Goal: Contribute content: Contribute content

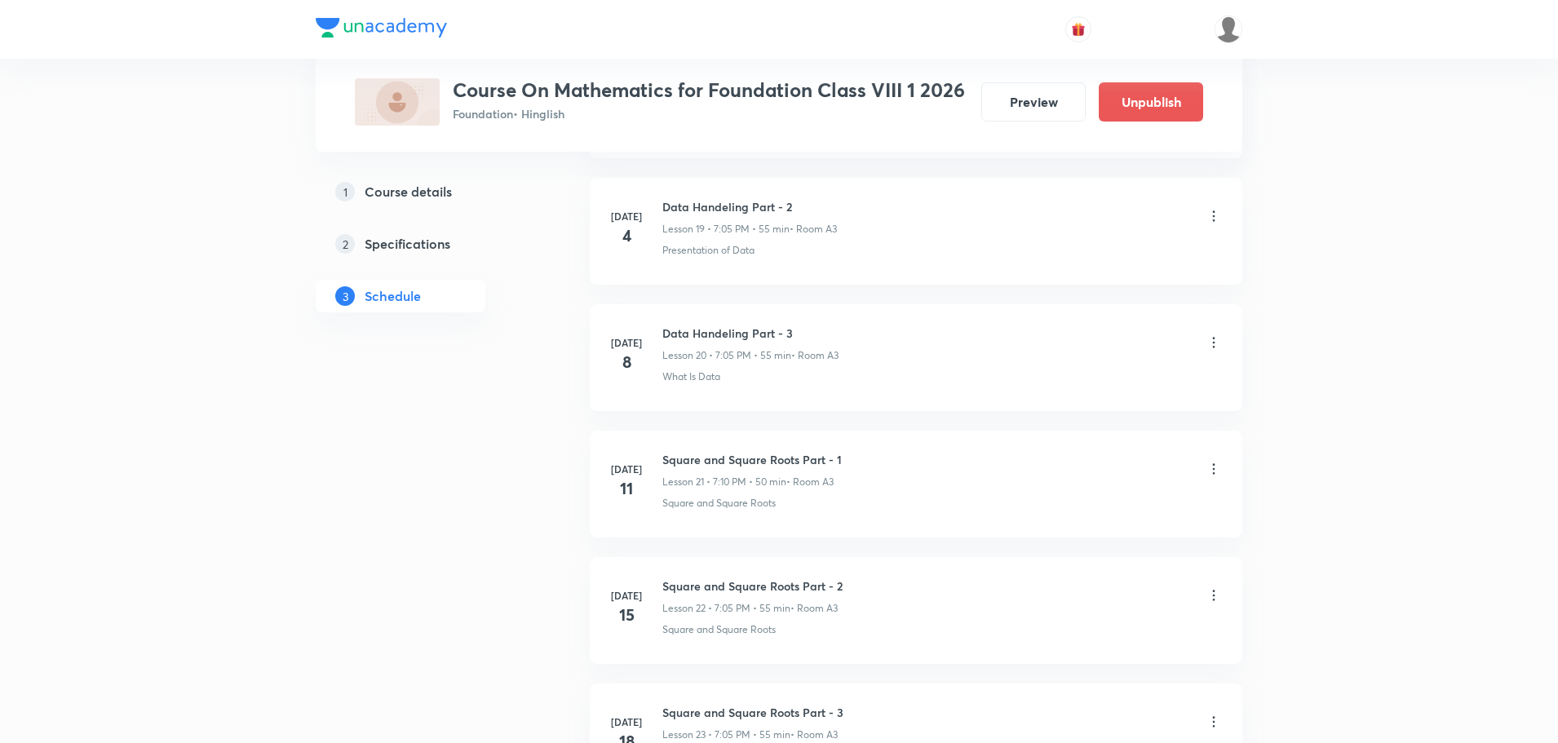
scroll to position [3212, 0]
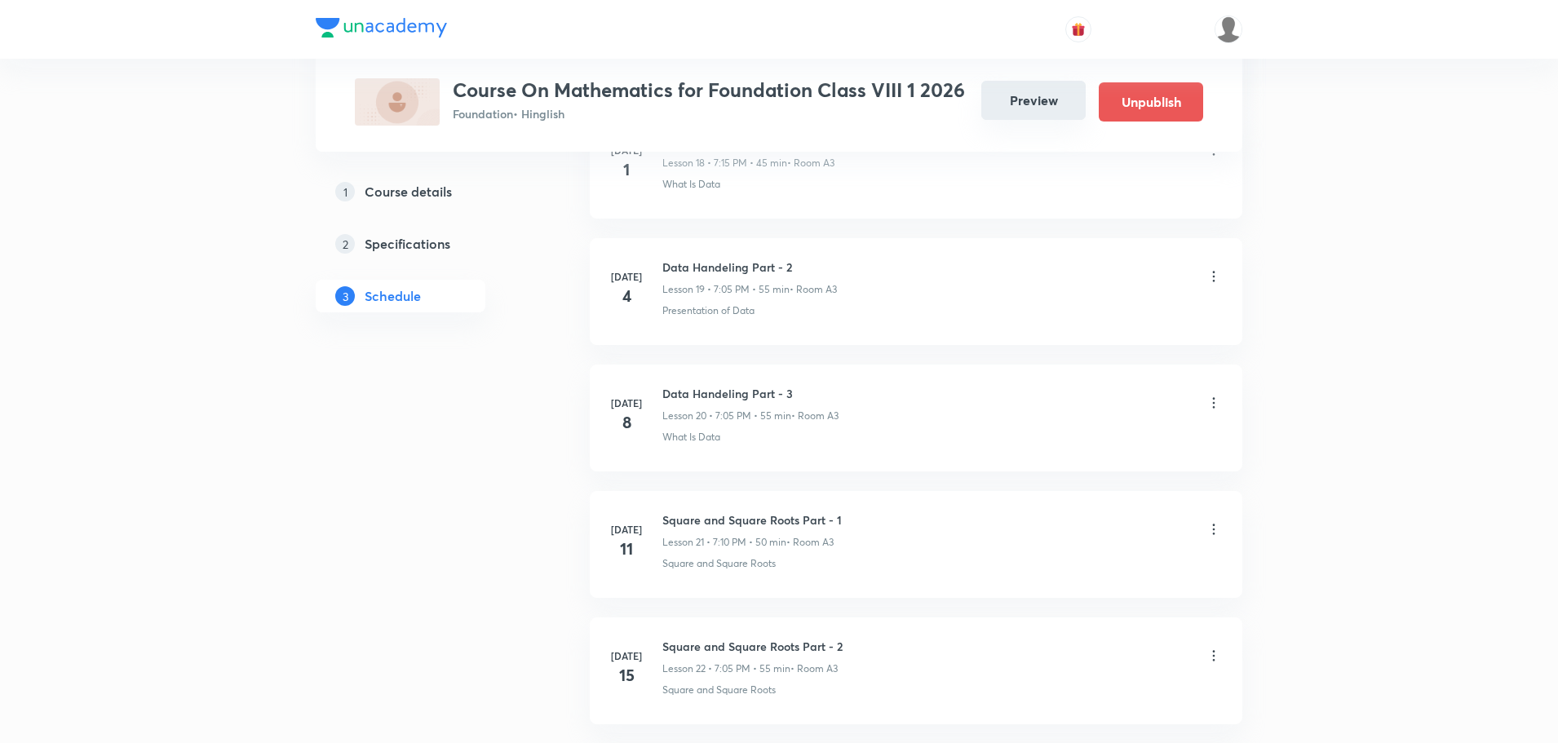
click at [1038, 103] on button "Preview" at bounding box center [1033, 100] width 104 height 39
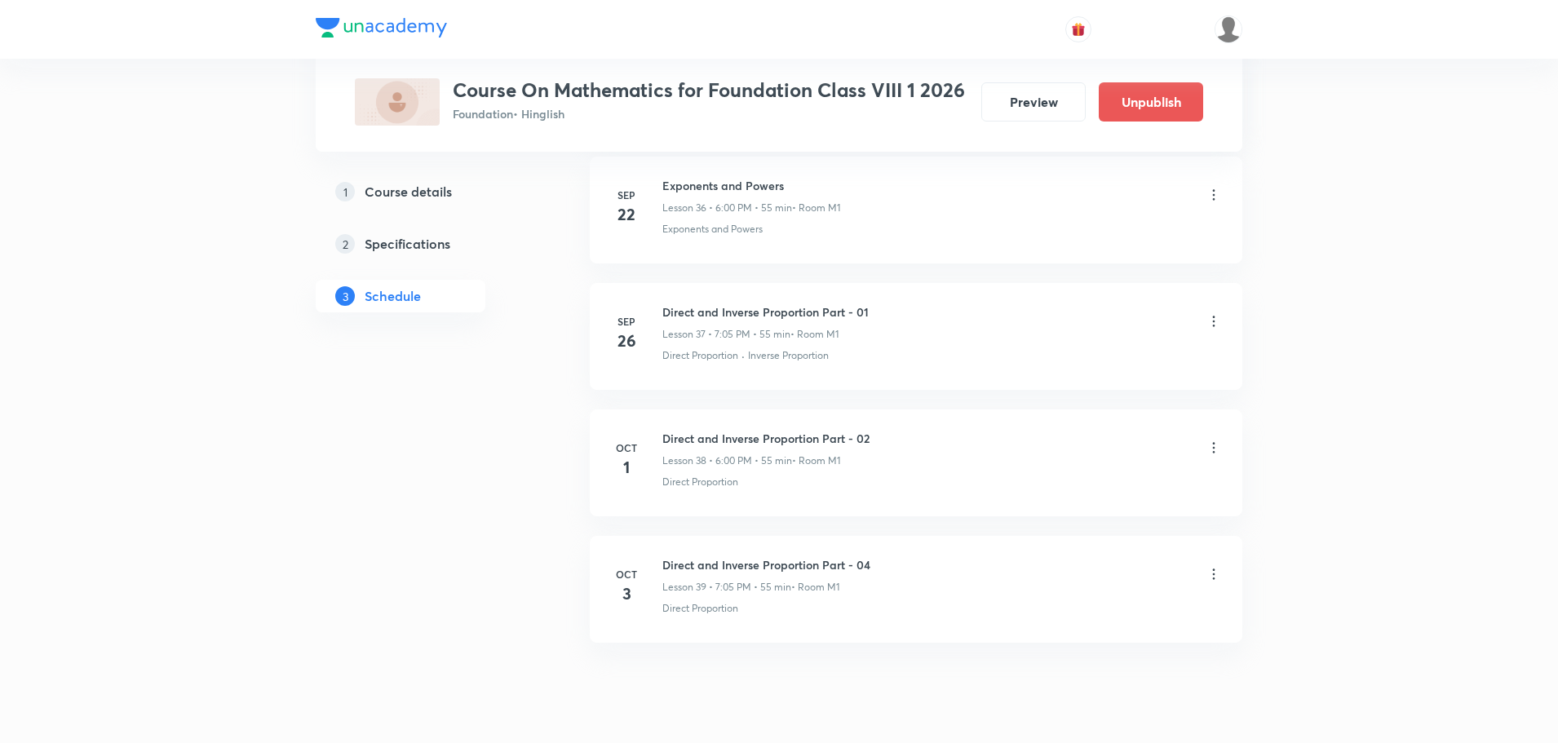
scroll to position [5414, 0]
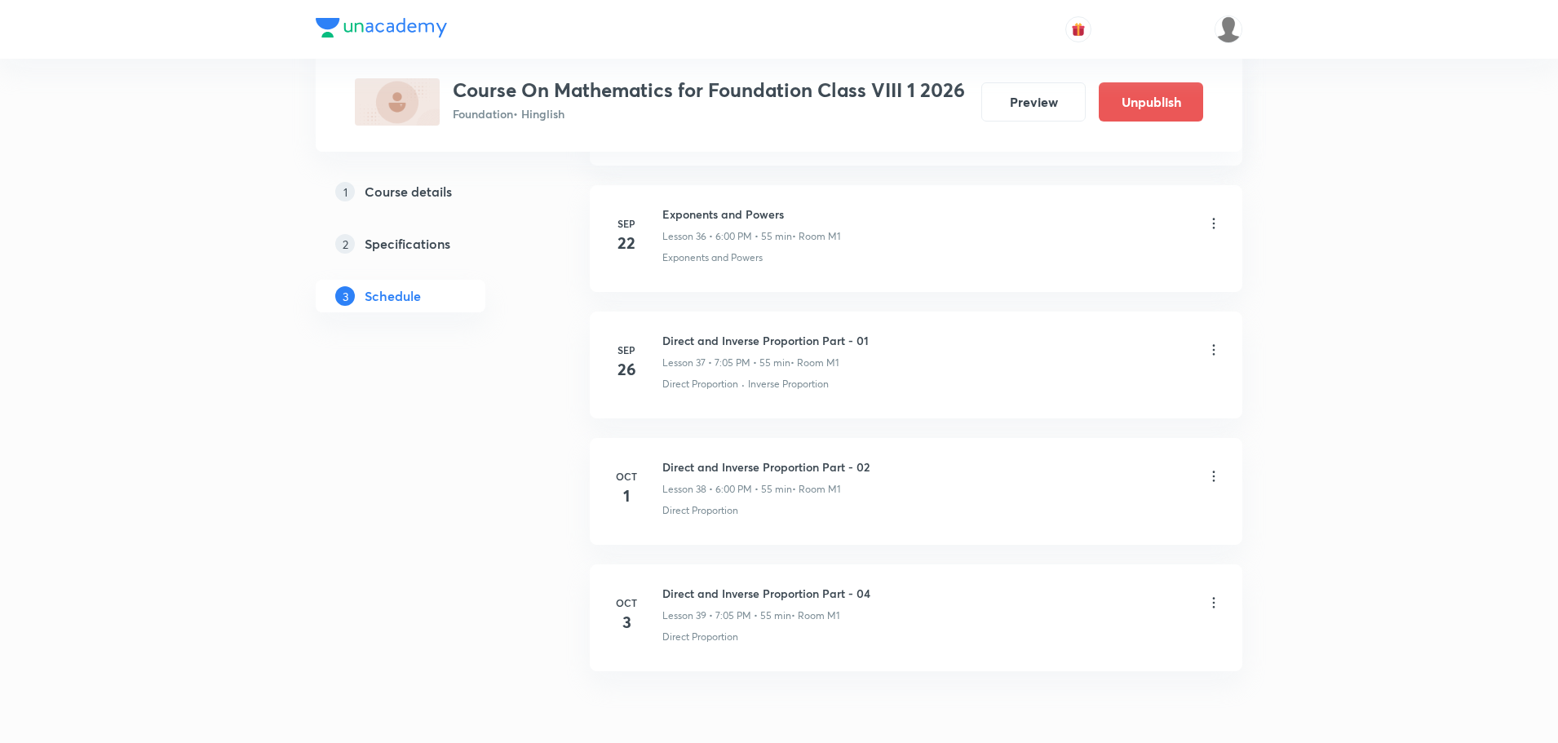
click at [1212, 480] on icon at bounding box center [1214, 476] width 16 height 16
click at [1094, 550] on li "Delete" at bounding box center [1130, 549] width 179 height 30
click at [1036, 712] on button "Delete" at bounding box center [1014, 708] width 144 height 39
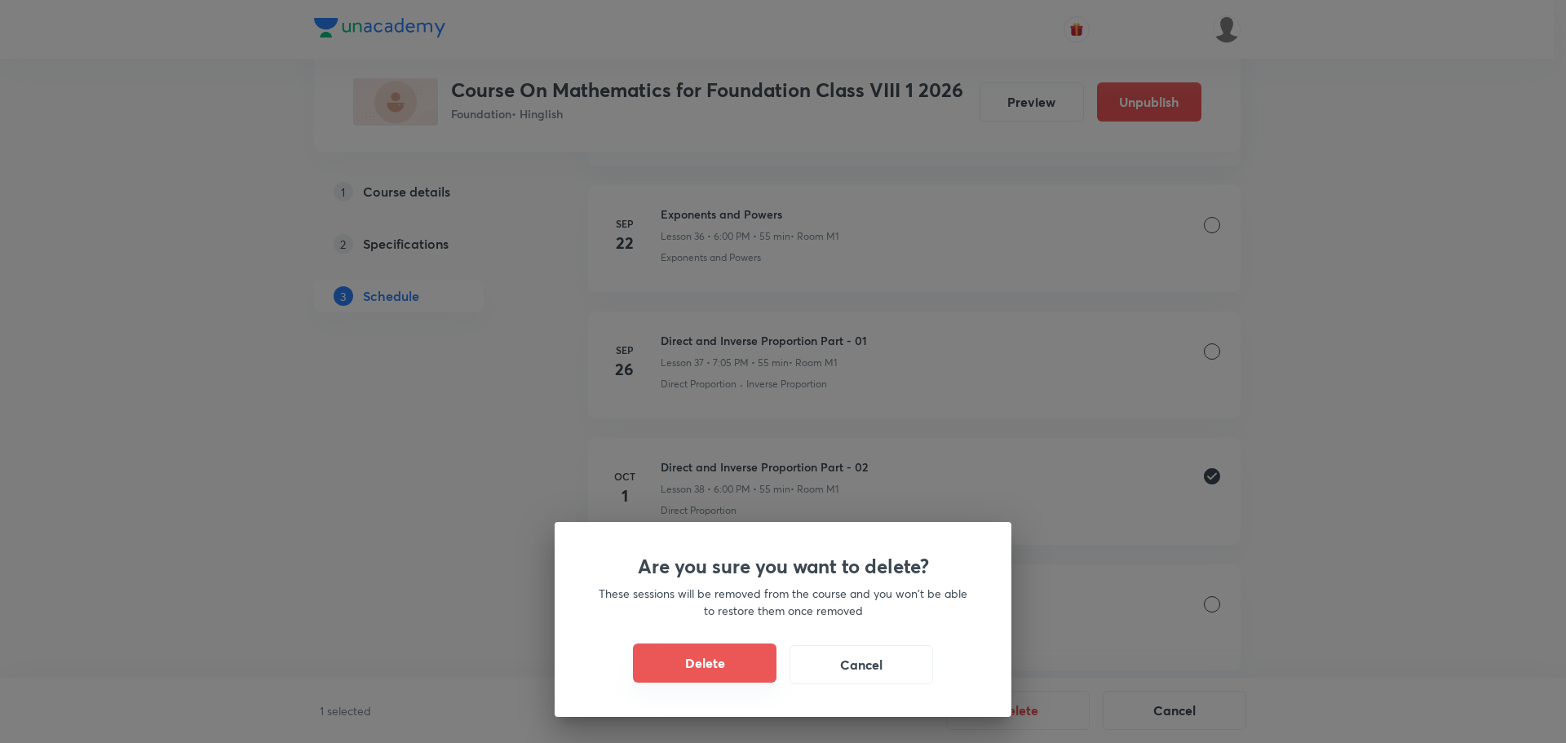
click at [724, 660] on button "Delete" at bounding box center [705, 663] width 144 height 39
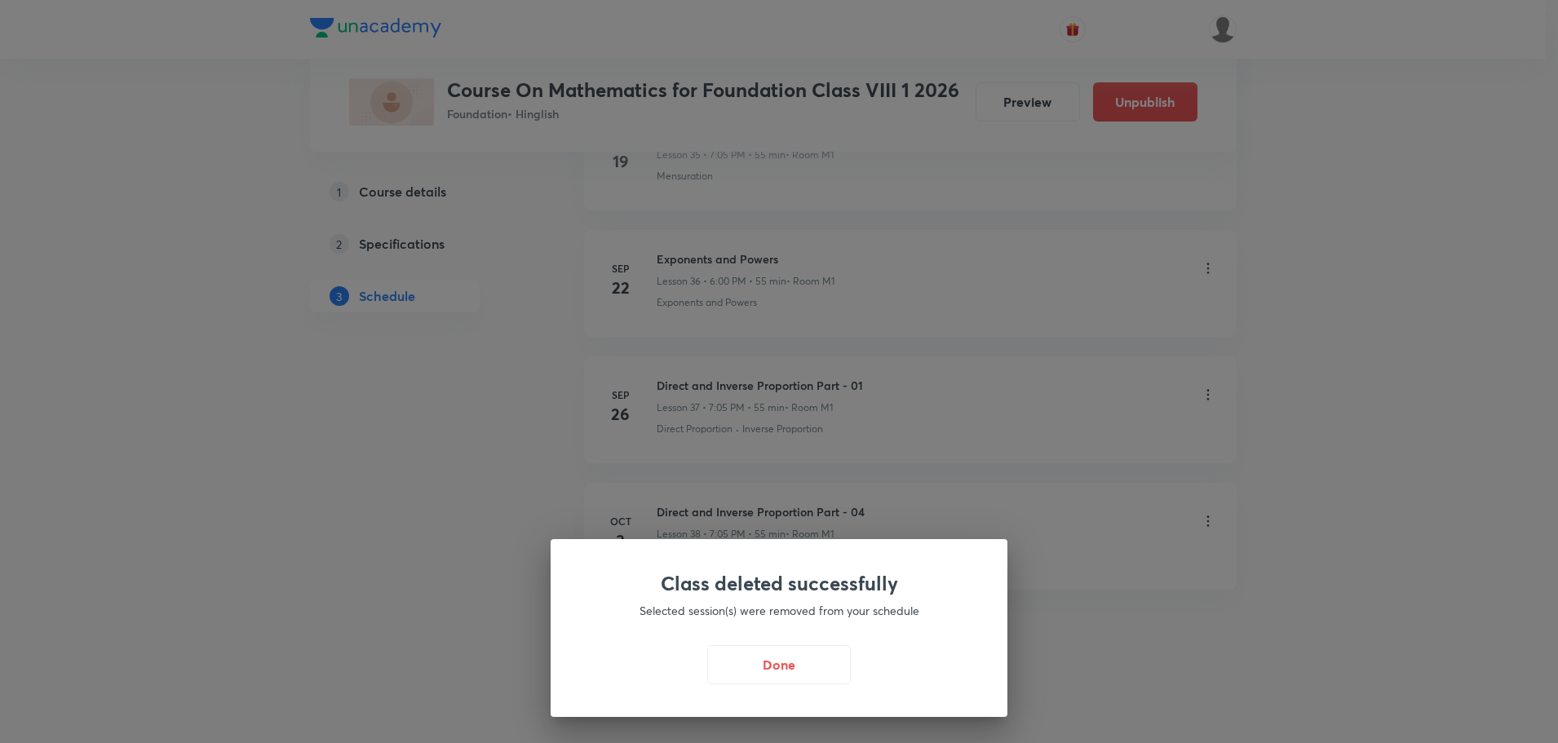
scroll to position [5369, 0]
click at [783, 661] on button "Done" at bounding box center [783, 663] width 144 height 39
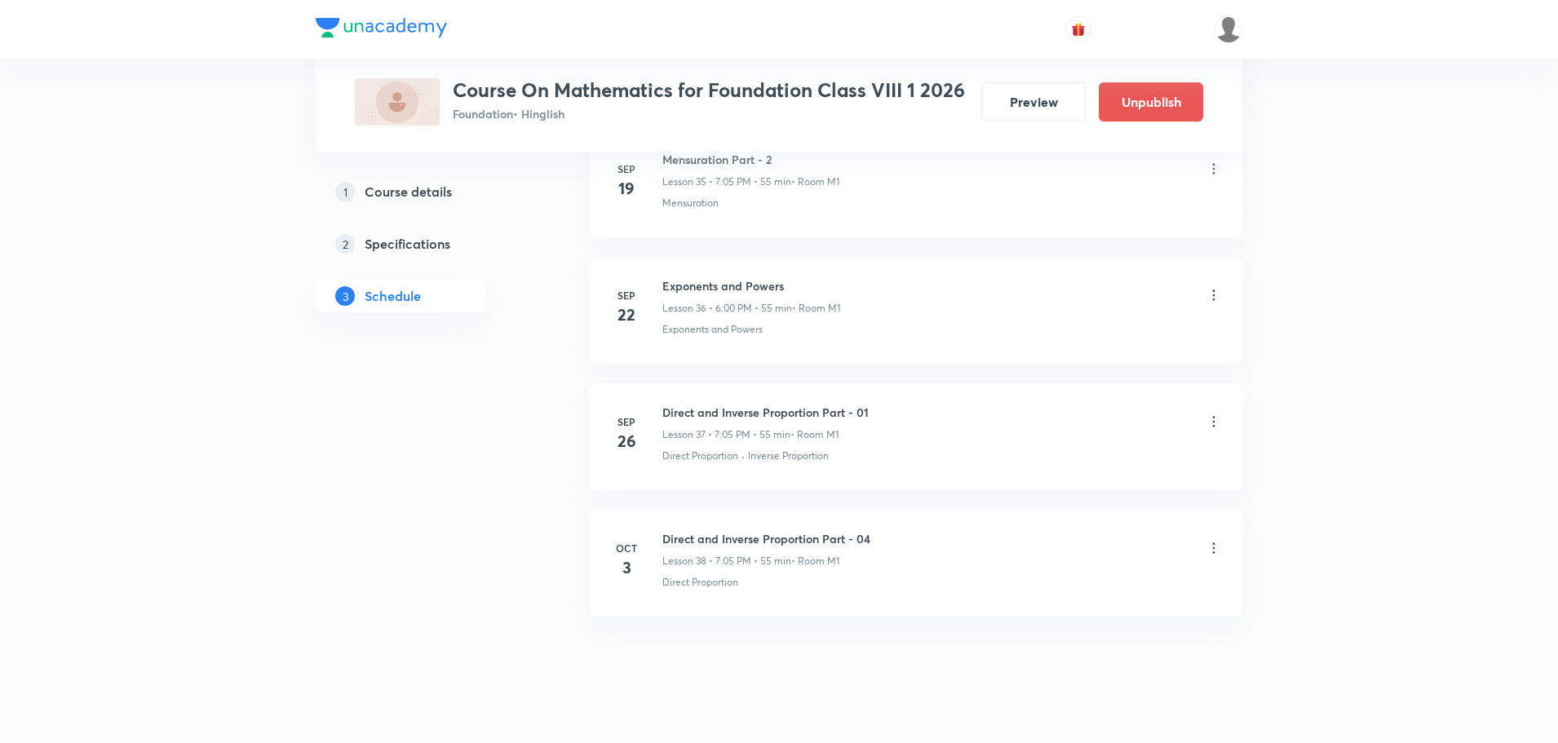
scroll to position [5369, 0]
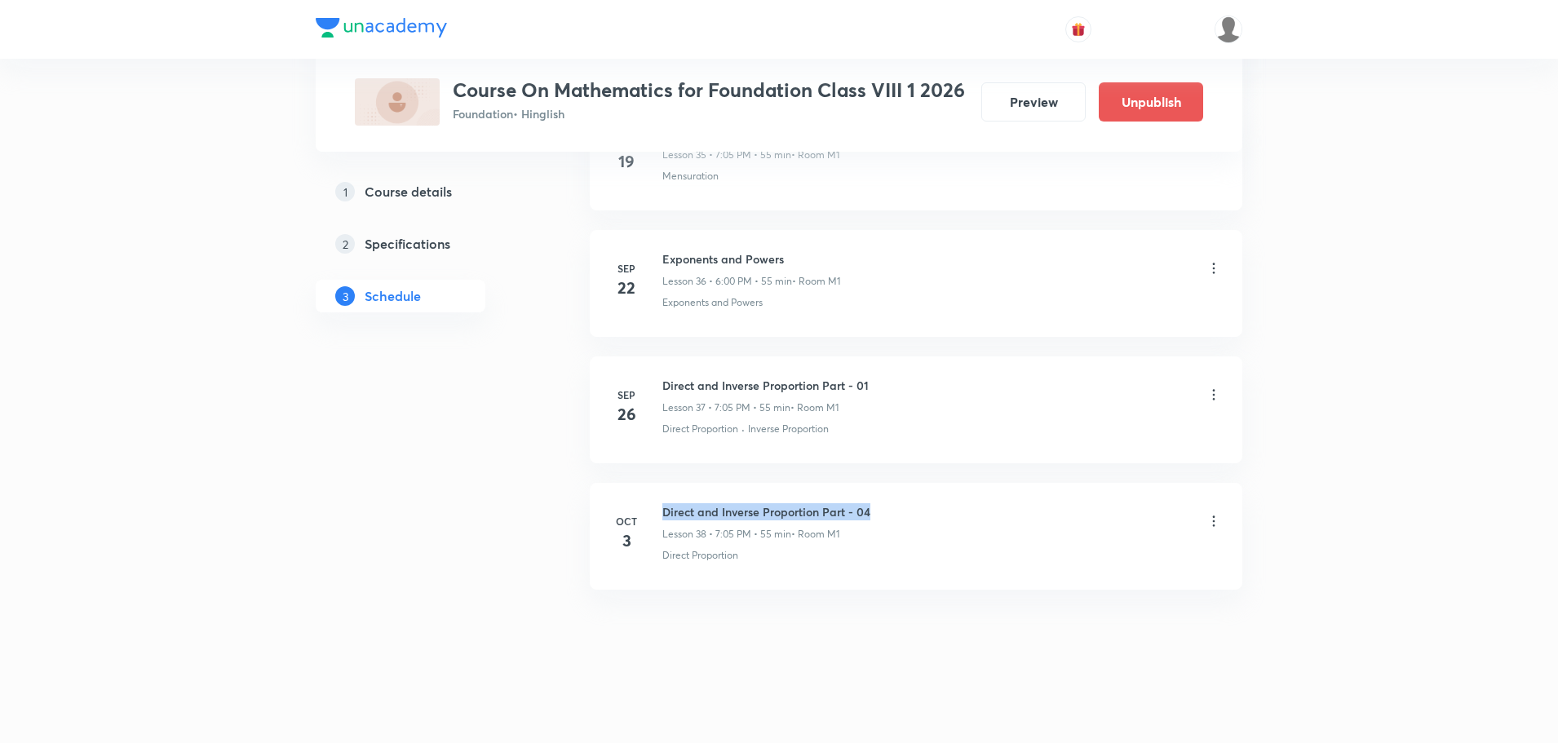
drag, startPoint x: 874, startPoint y: 514, endPoint x: 659, endPoint y: 510, distance: 215.4
click at [659, 510] on div "Oct 3 Direct and Inverse Proportion Part - 04 Lesson 38 • 7:05 PM • 55 min • Ro…" at bounding box center [916, 533] width 612 height 60
copy h6 "Direct and Inverse Proportion Part - 04"
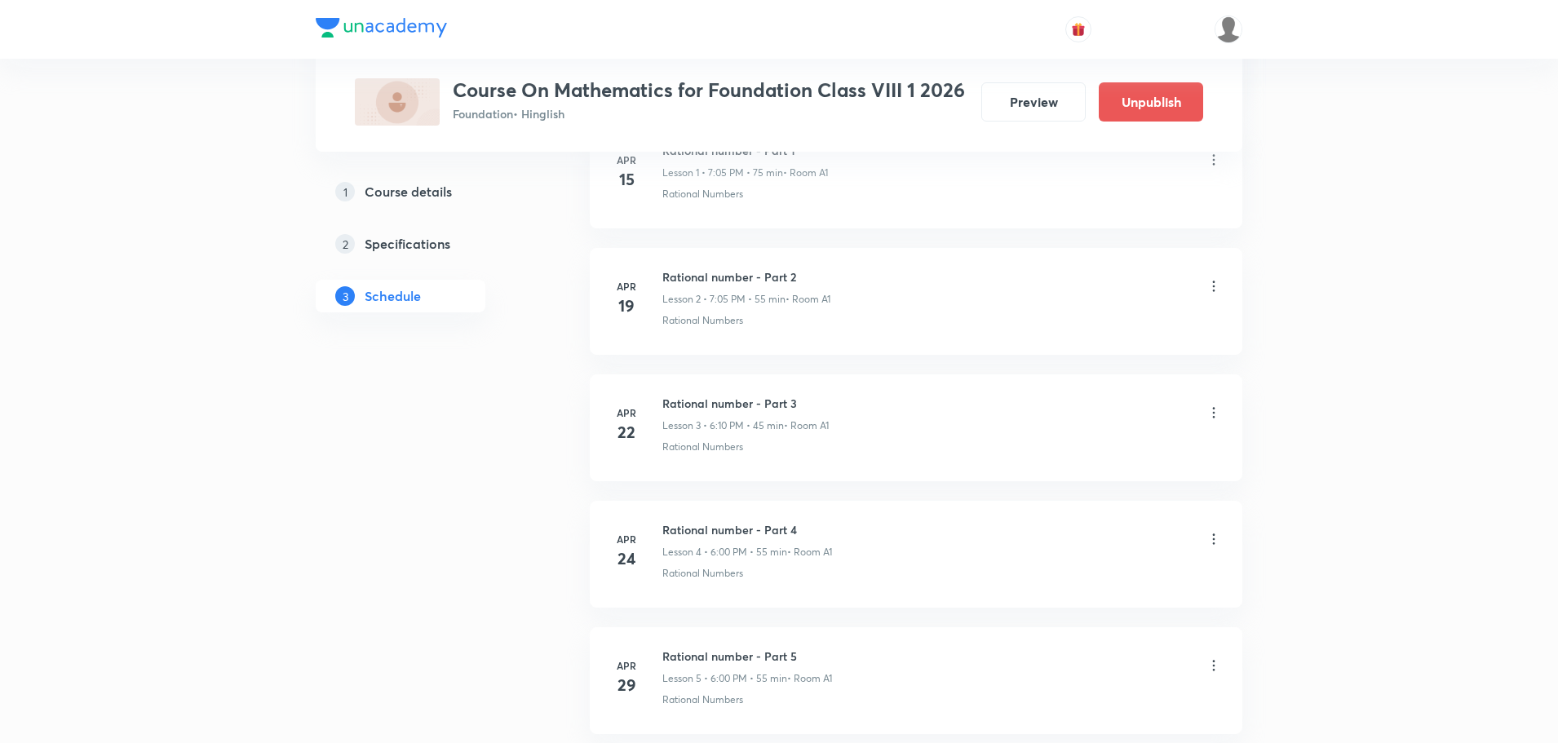
scroll to position [1046, 0]
click at [1041, 100] on button "Preview" at bounding box center [1033, 100] width 104 height 39
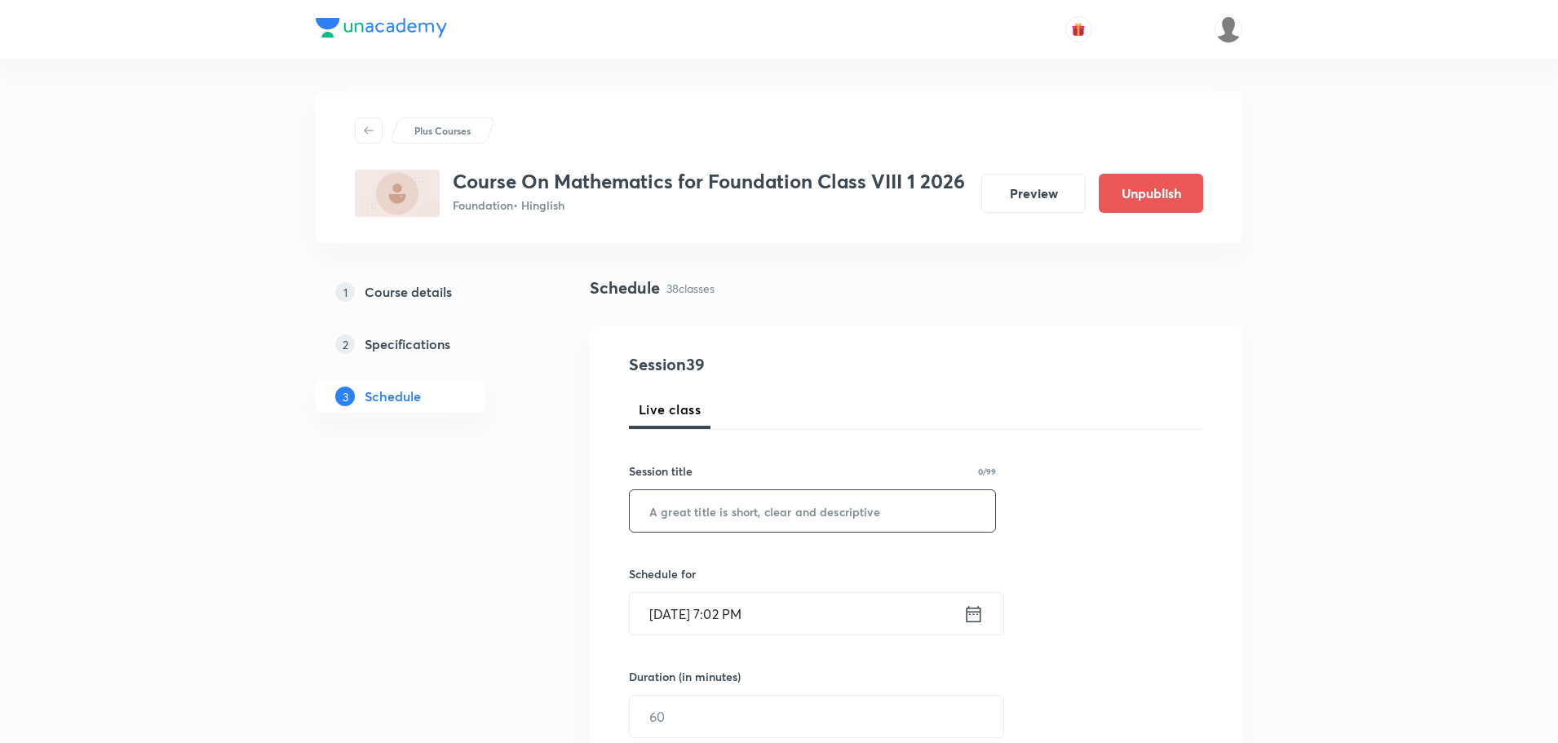
click at [720, 513] on input "text" at bounding box center [812, 511] width 365 height 42
paste input "Direct and Inverse Proportion Part - 04"
type input "Direct and Inverse Proportion Part - 04"
click at [983, 610] on icon at bounding box center [973, 614] width 20 height 23
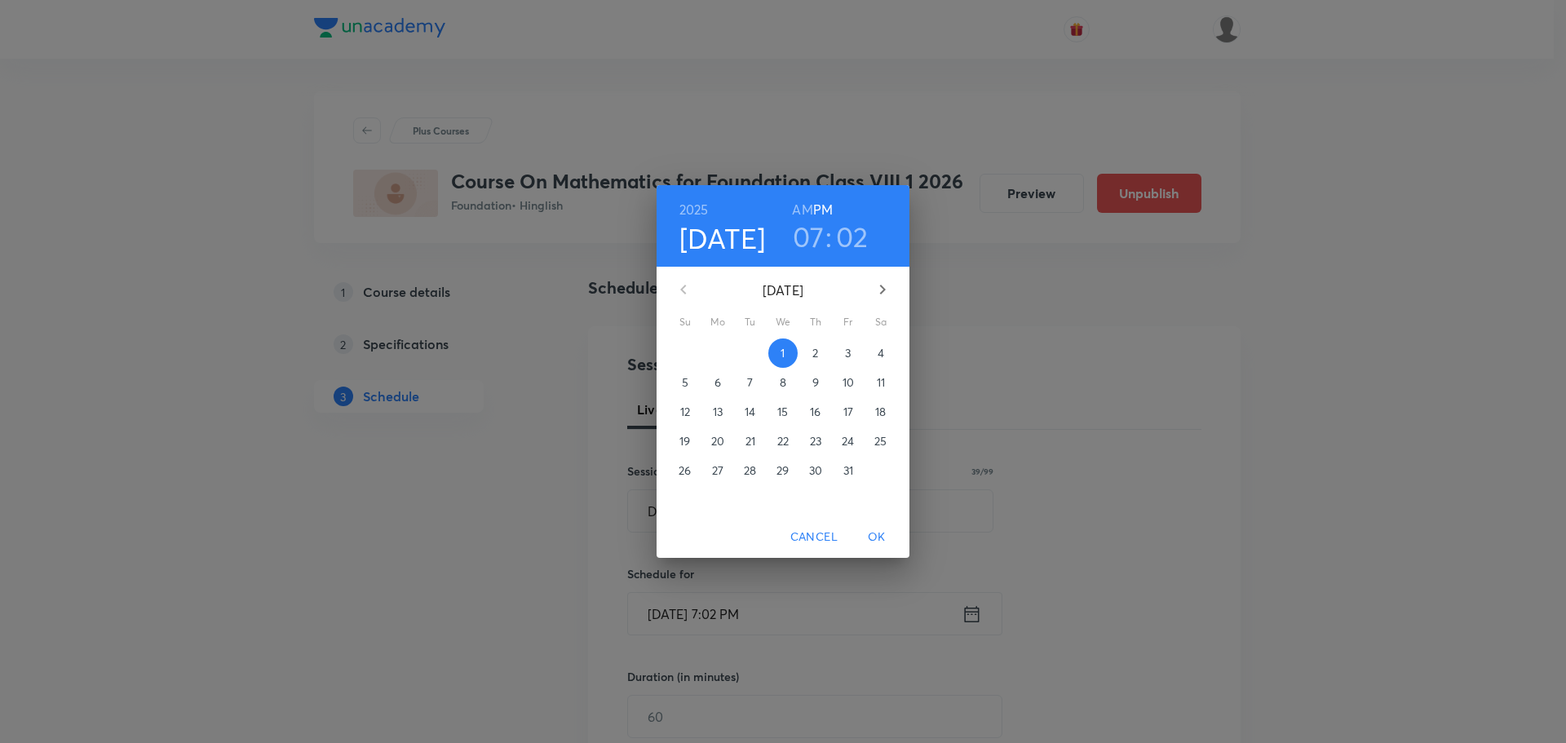
click at [861, 237] on h3 "02" at bounding box center [852, 236] width 33 height 34
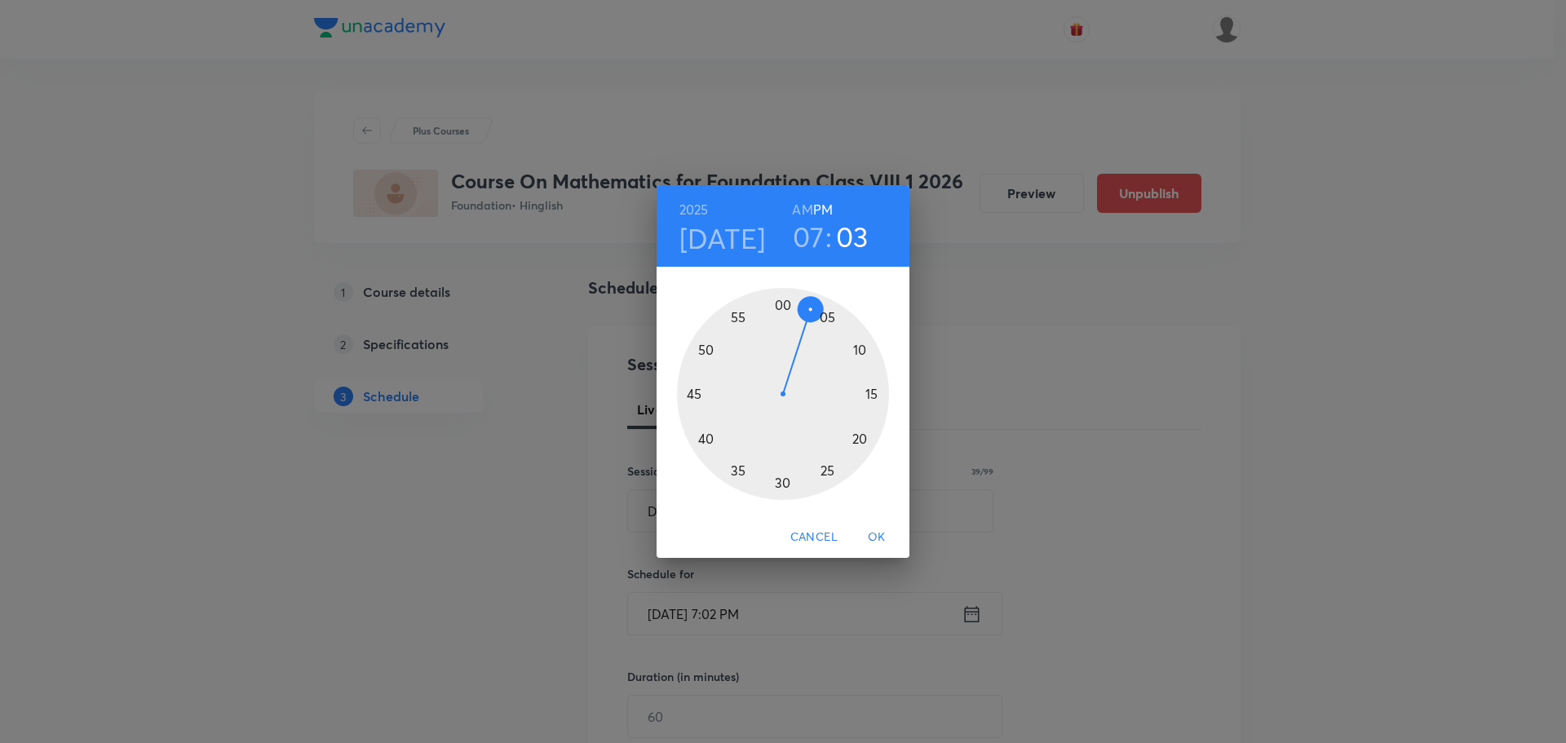
click at [809, 310] on div at bounding box center [783, 394] width 212 height 212
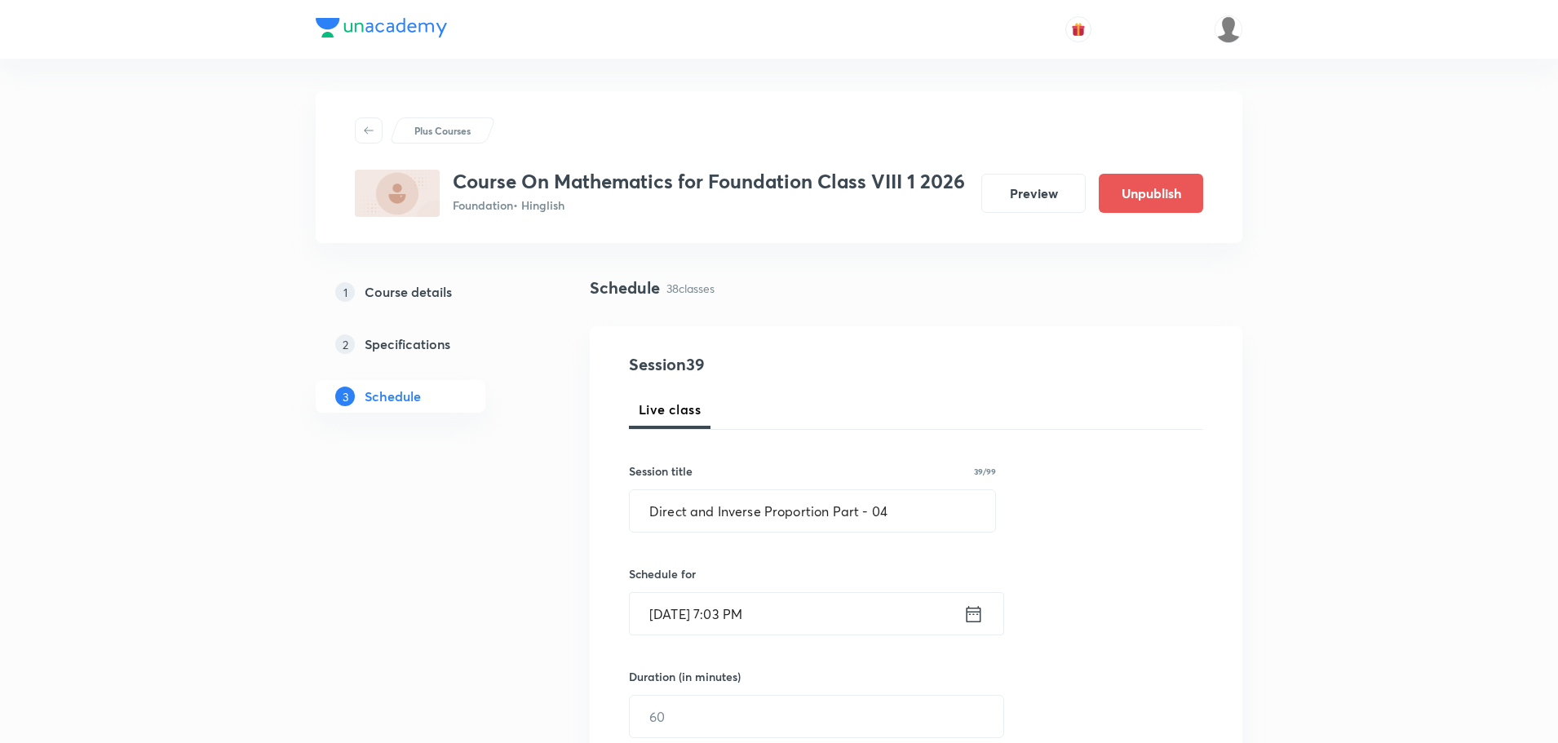
click at [974, 607] on icon at bounding box center [973, 614] width 20 height 23
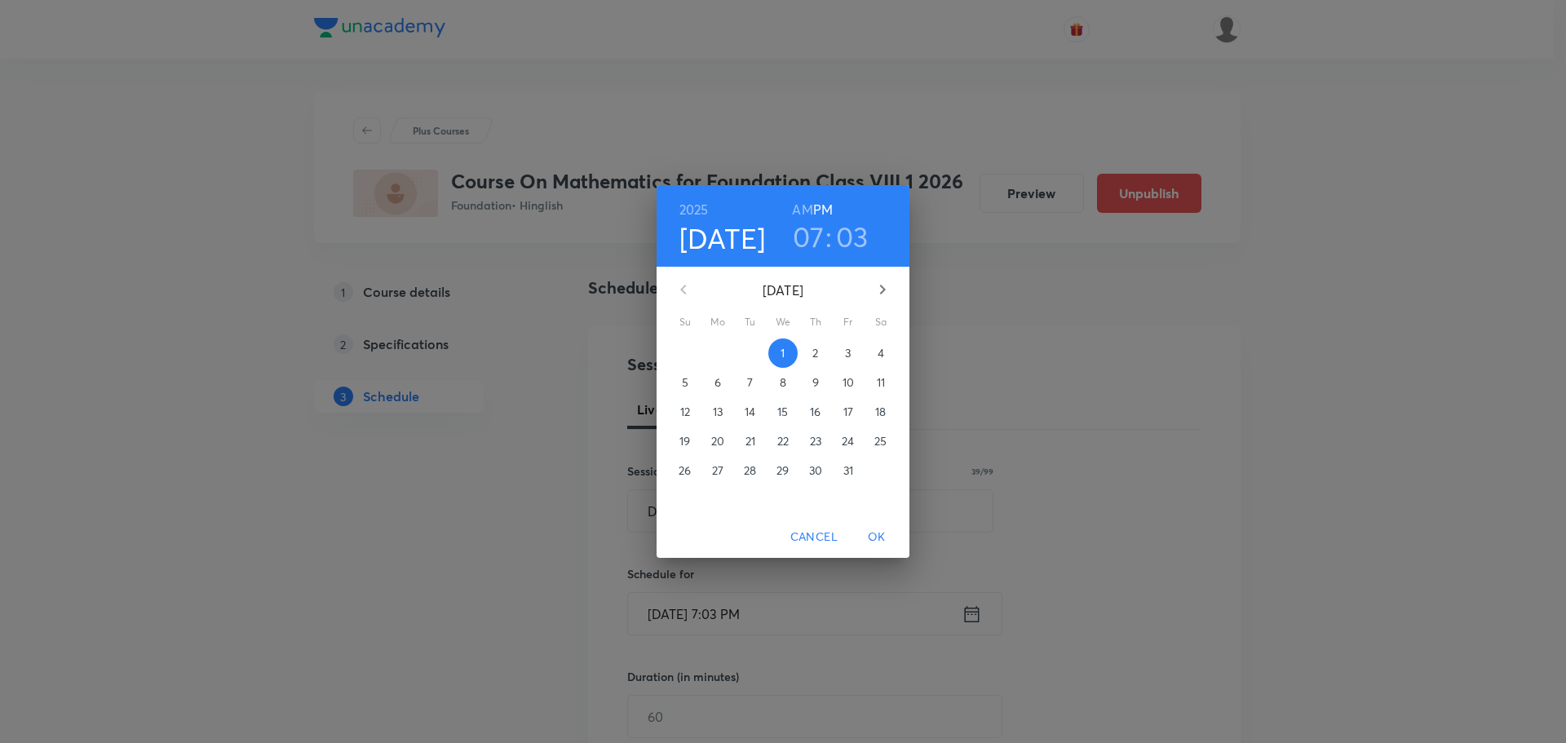
click at [856, 227] on h3 "03" at bounding box center [852, 236] width 33 height 34
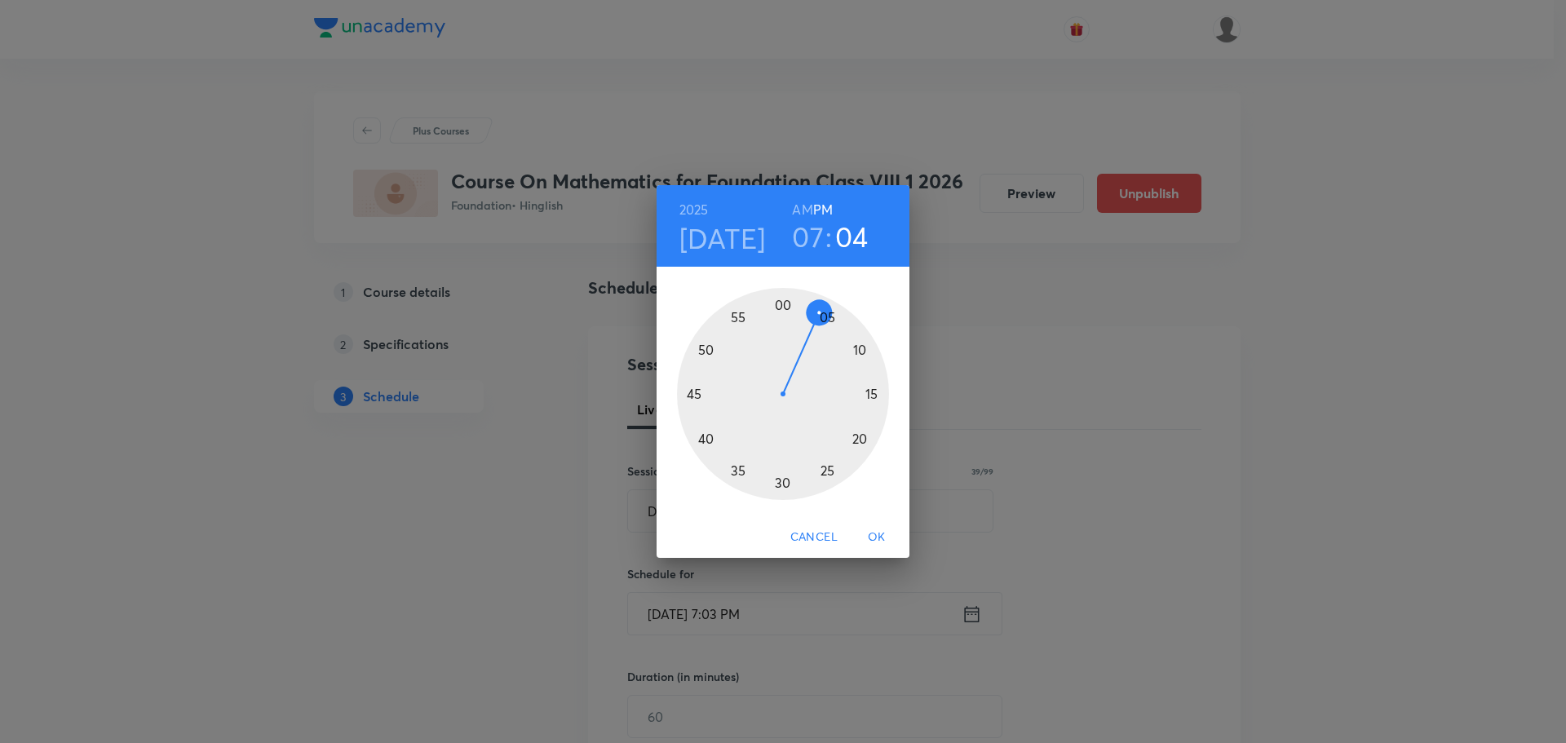
click at [817, 311] on div at bounding box center [783, 394] width 212 height 212
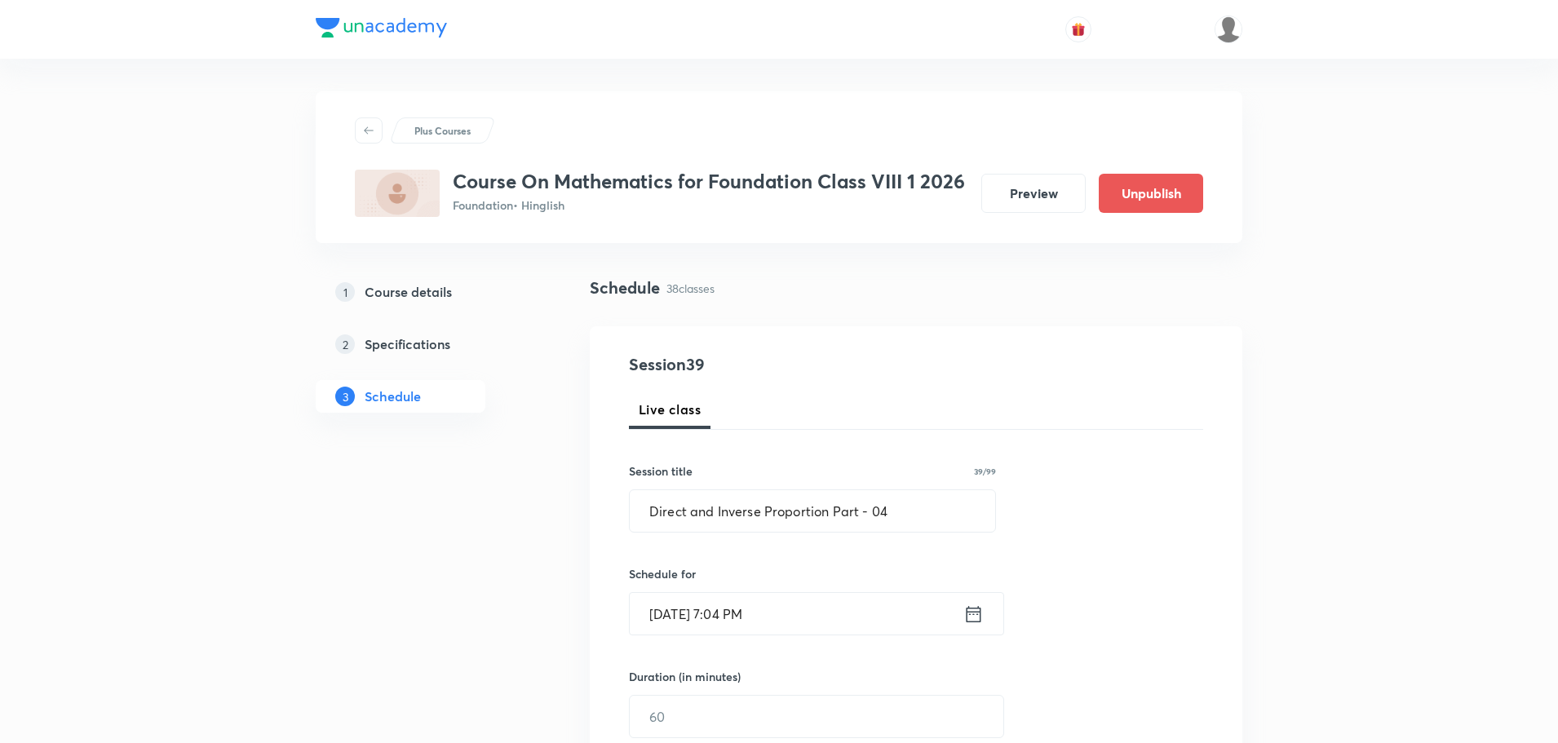
scroll to position [163, 0]
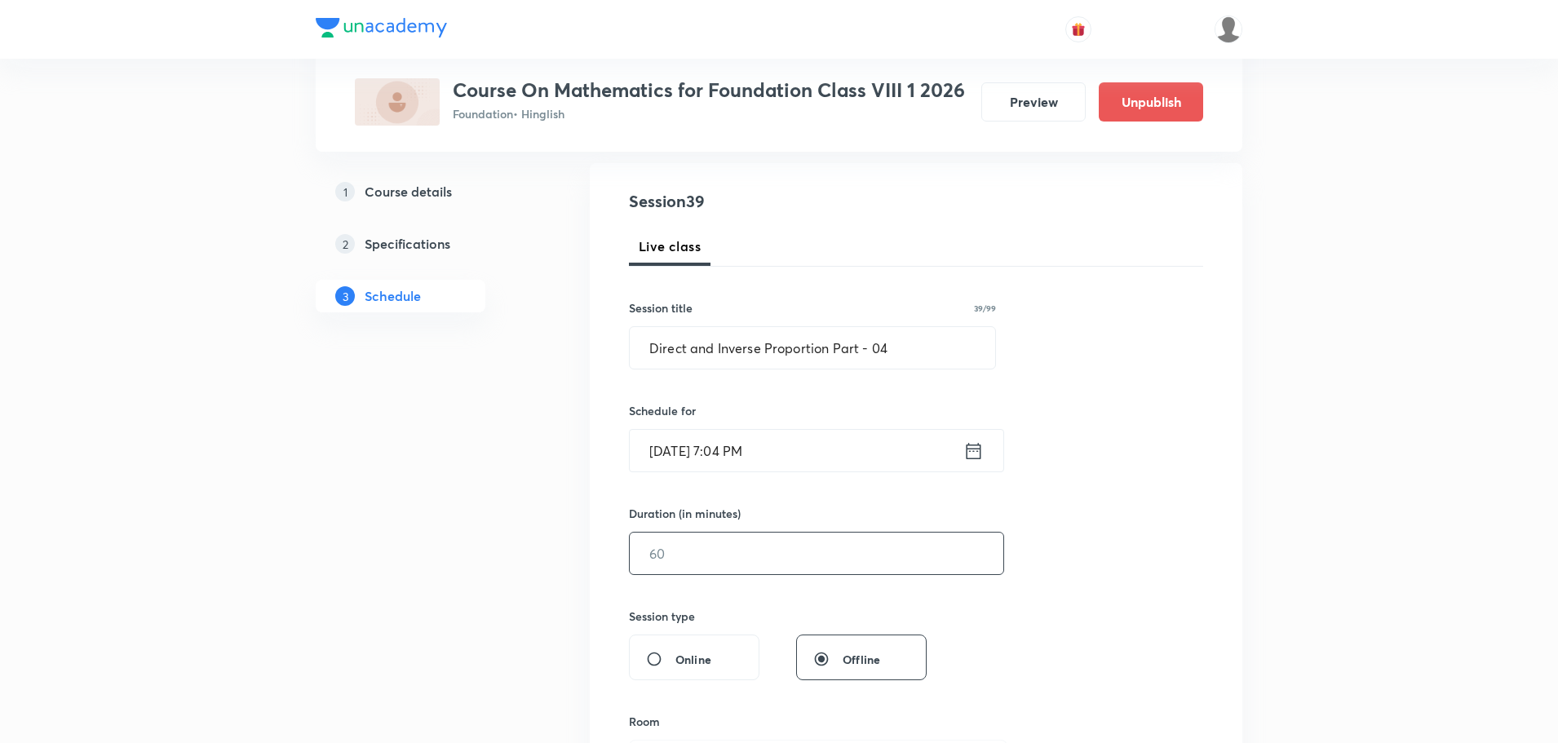
click at [718, 555] on input "text" at bounding box center [817, 554] width 374 height 42
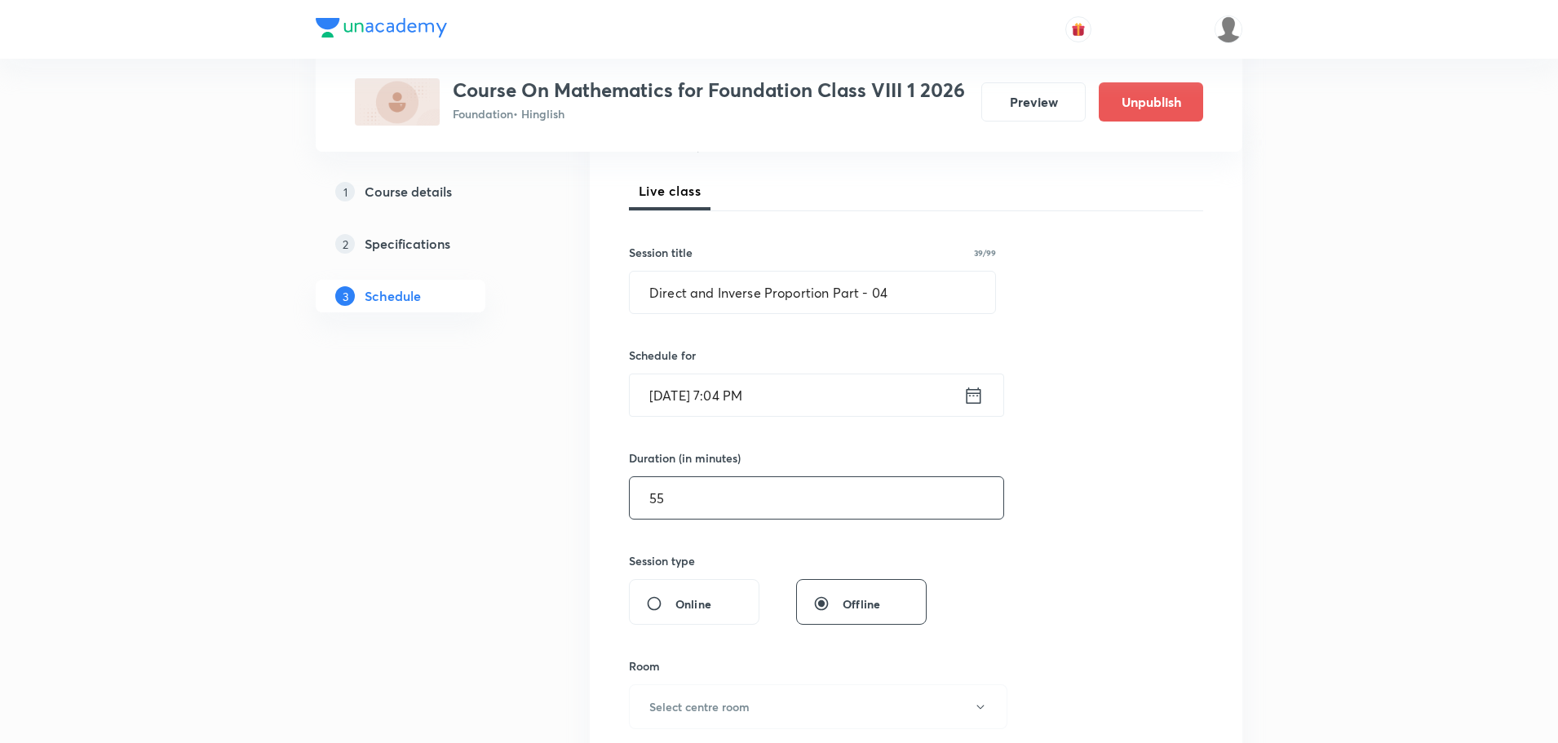
scroll to position [245, 0]
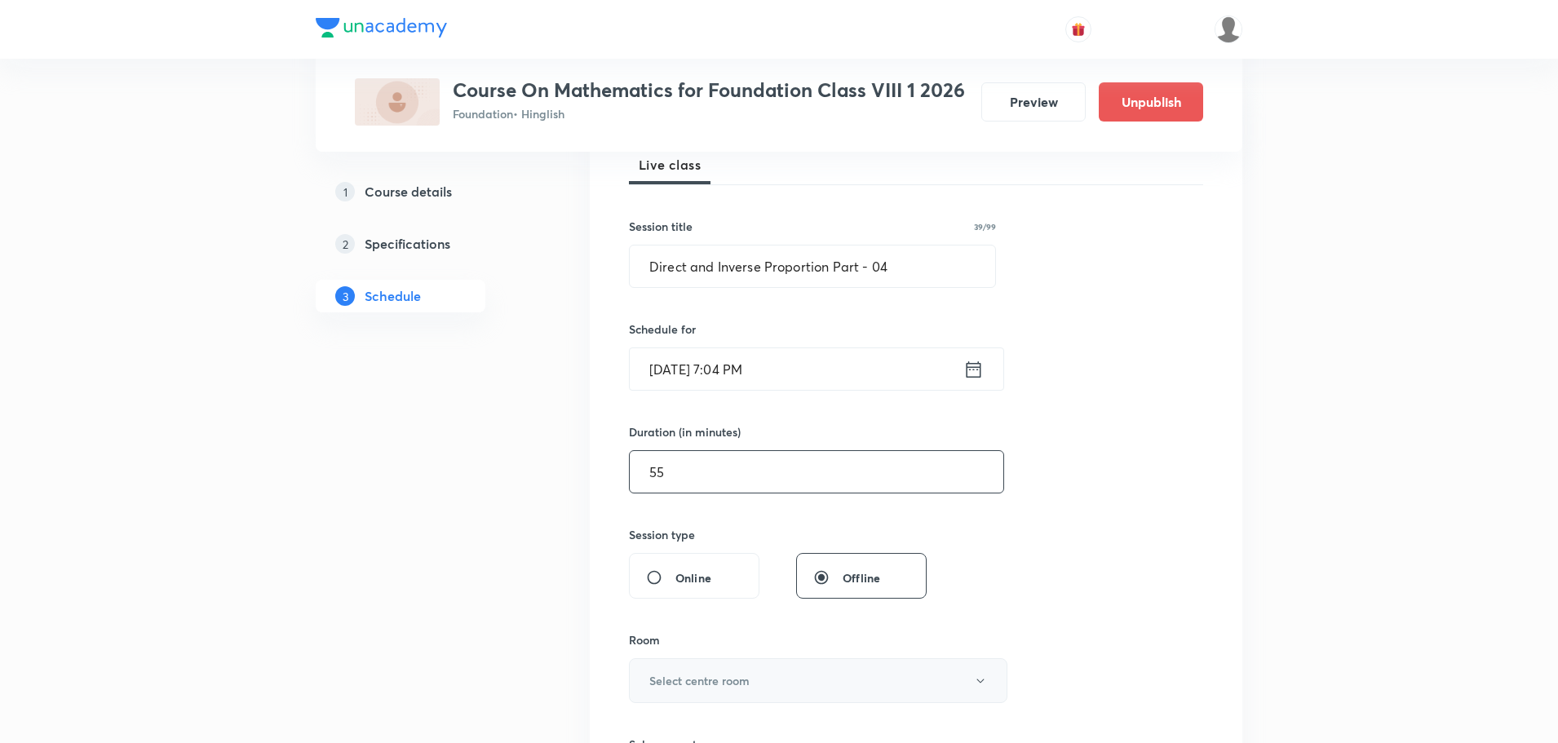
type input "55"
click at [691, 671] on button "Select centre room" at bounding box center [818, 680] width 379 height 45
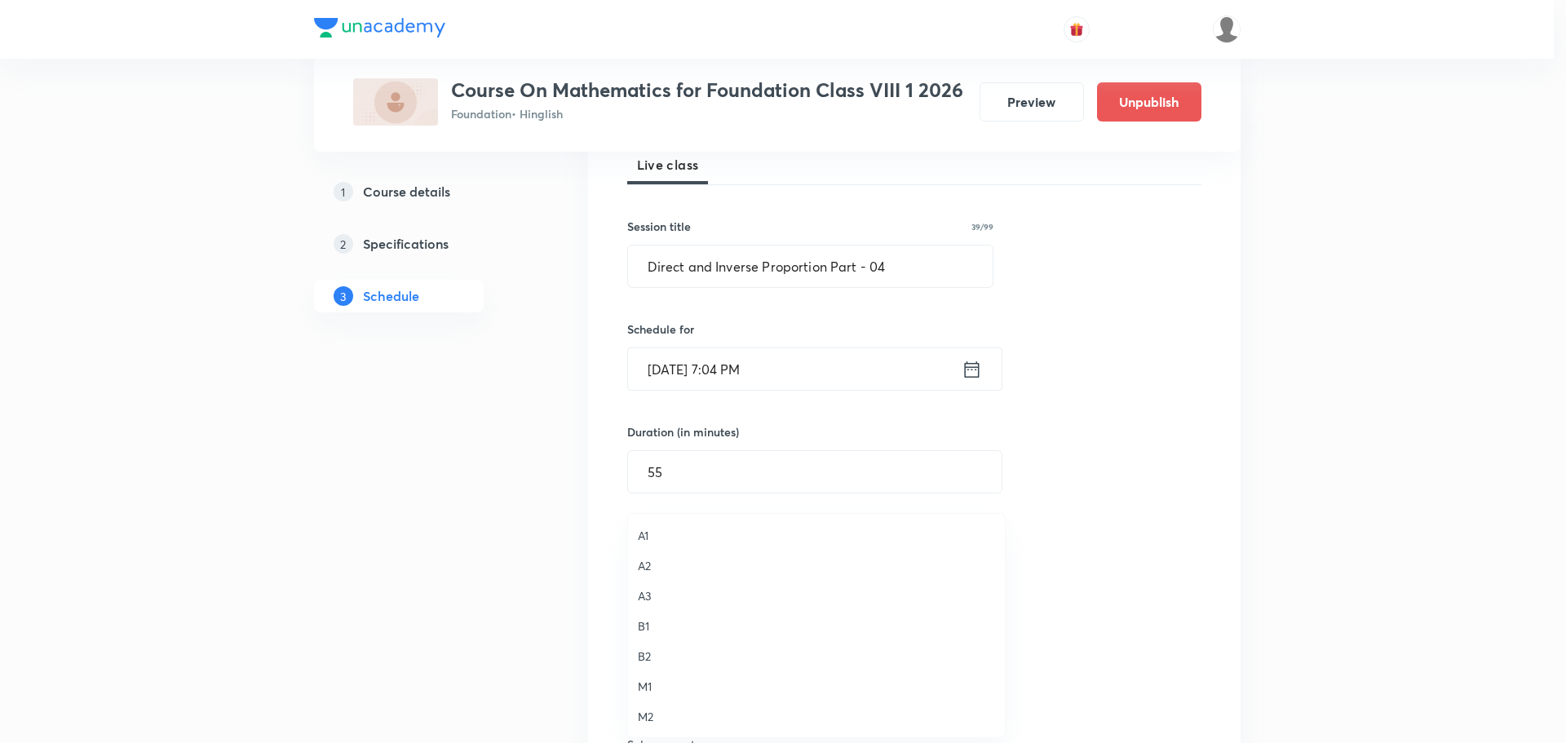
click at [658, 689] on span "M1" at bounding box center [816, 686] width 357 height 17
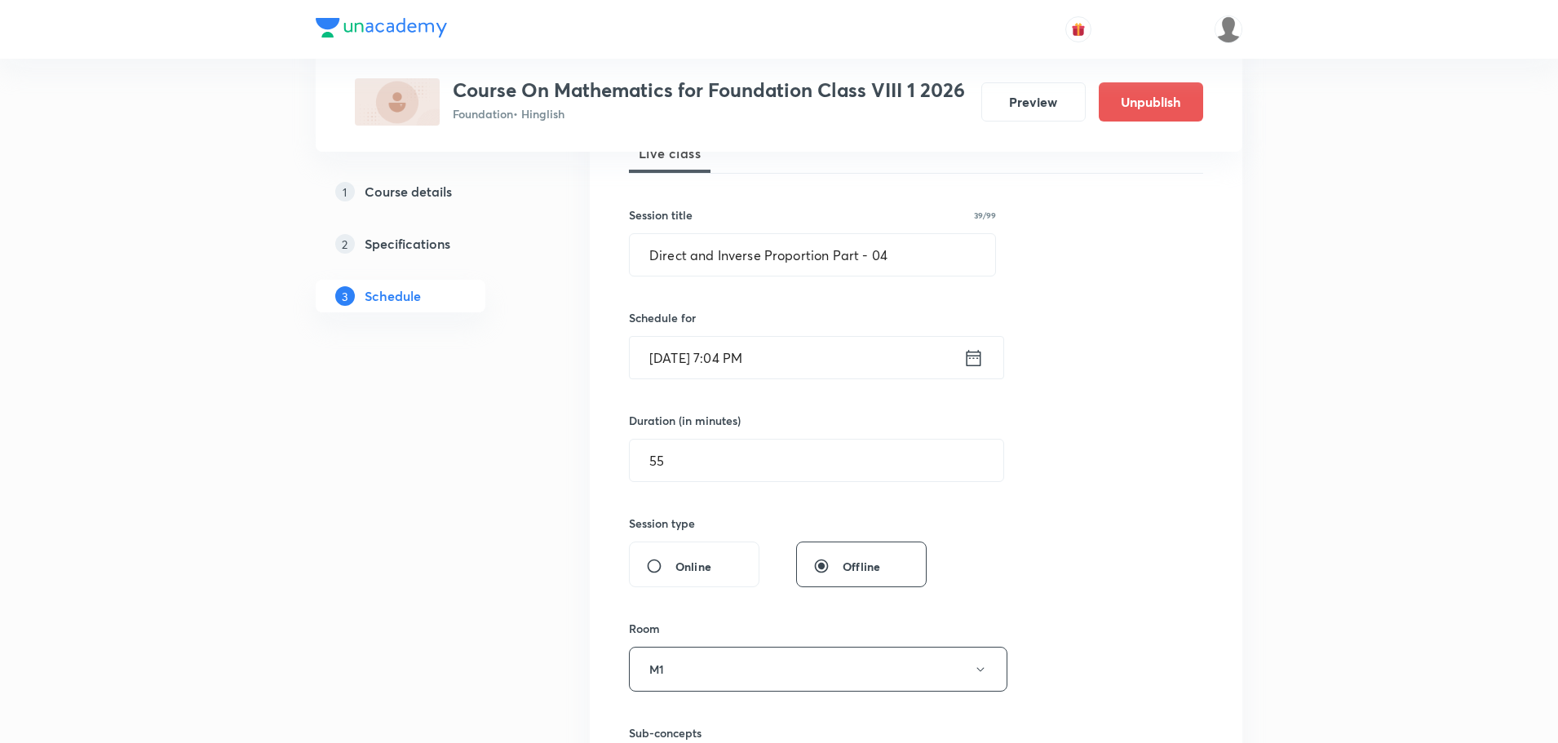
scroll to position [489, 0]
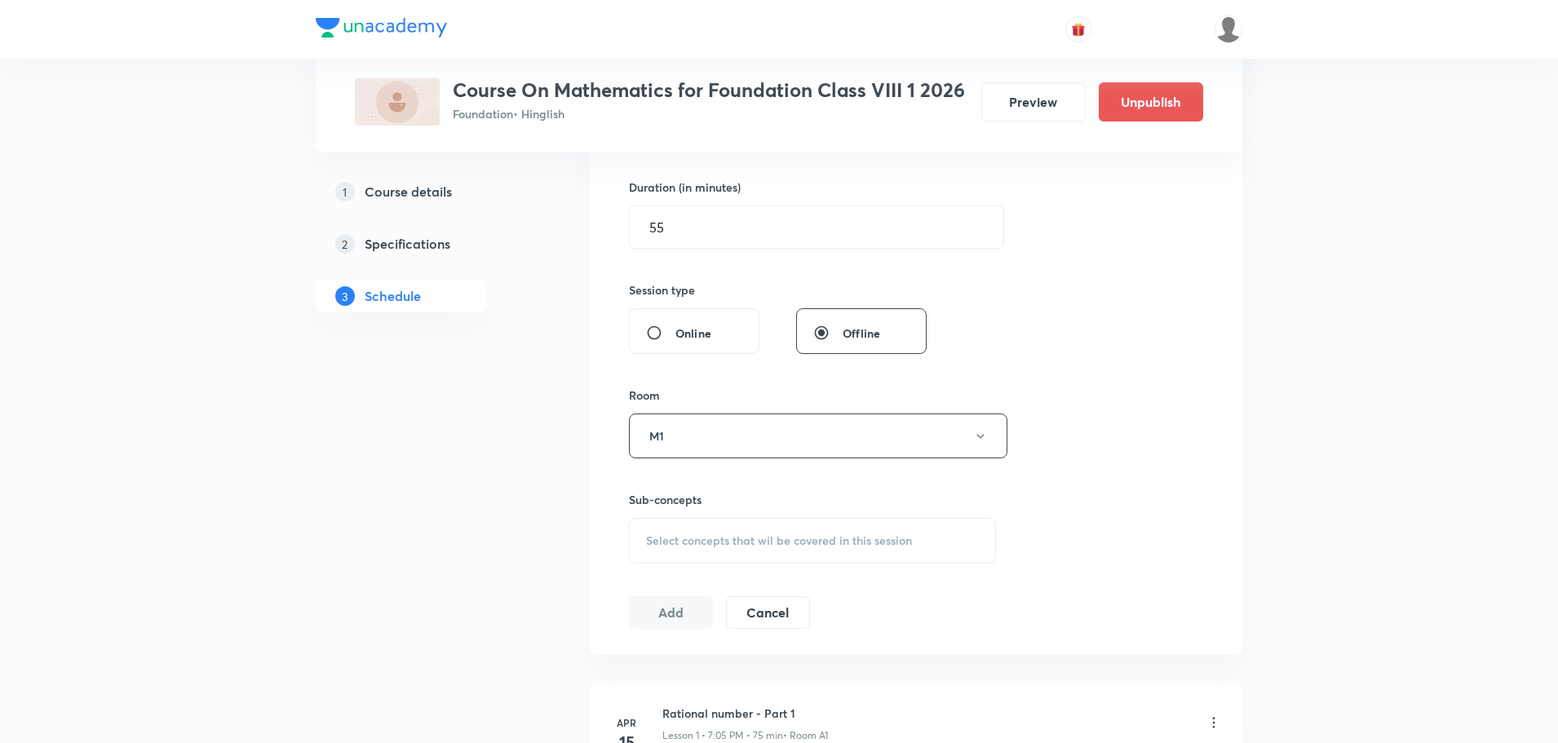
click at [702, 524] on div "Select concepts that wil be covered in this session" at bounding box center [812, 541] width 367 height 46
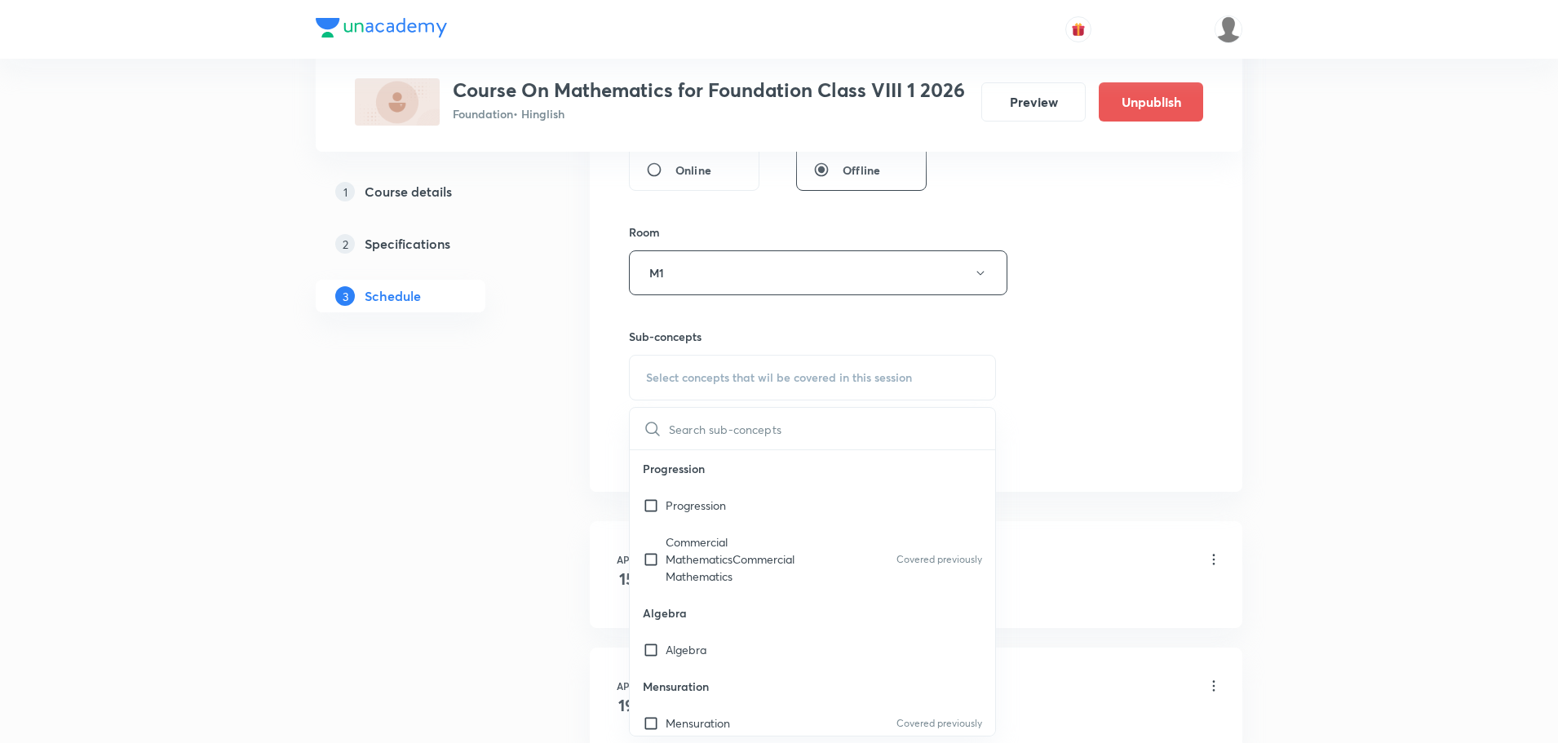
type input "Direct and Inverse Proportion Part - 04"
drag, startPoint x: 795, startPoint y: 427, endPoint x: 1108, endPoint y: 438, distance: 312.6
click at [1108, 438] on div "Session 39 Live class Session title 39/99 Direct and Inverse Proportion Part - …" at bounding box center [916, 83] width 574 height 766
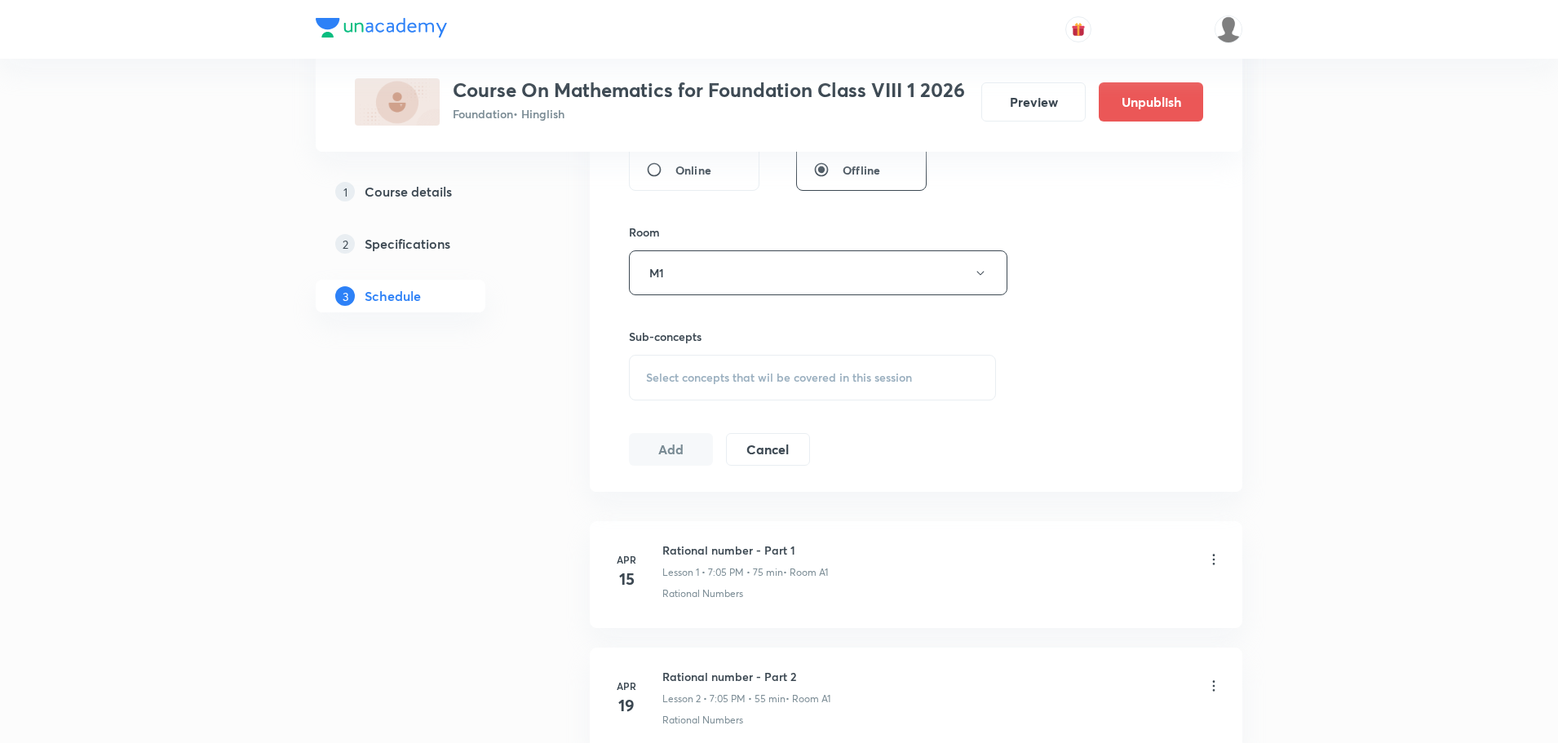
click at [849, 366] on div "Select concepts that wil be covered in this session" at bounding box center [812, 378] width 367 height 46
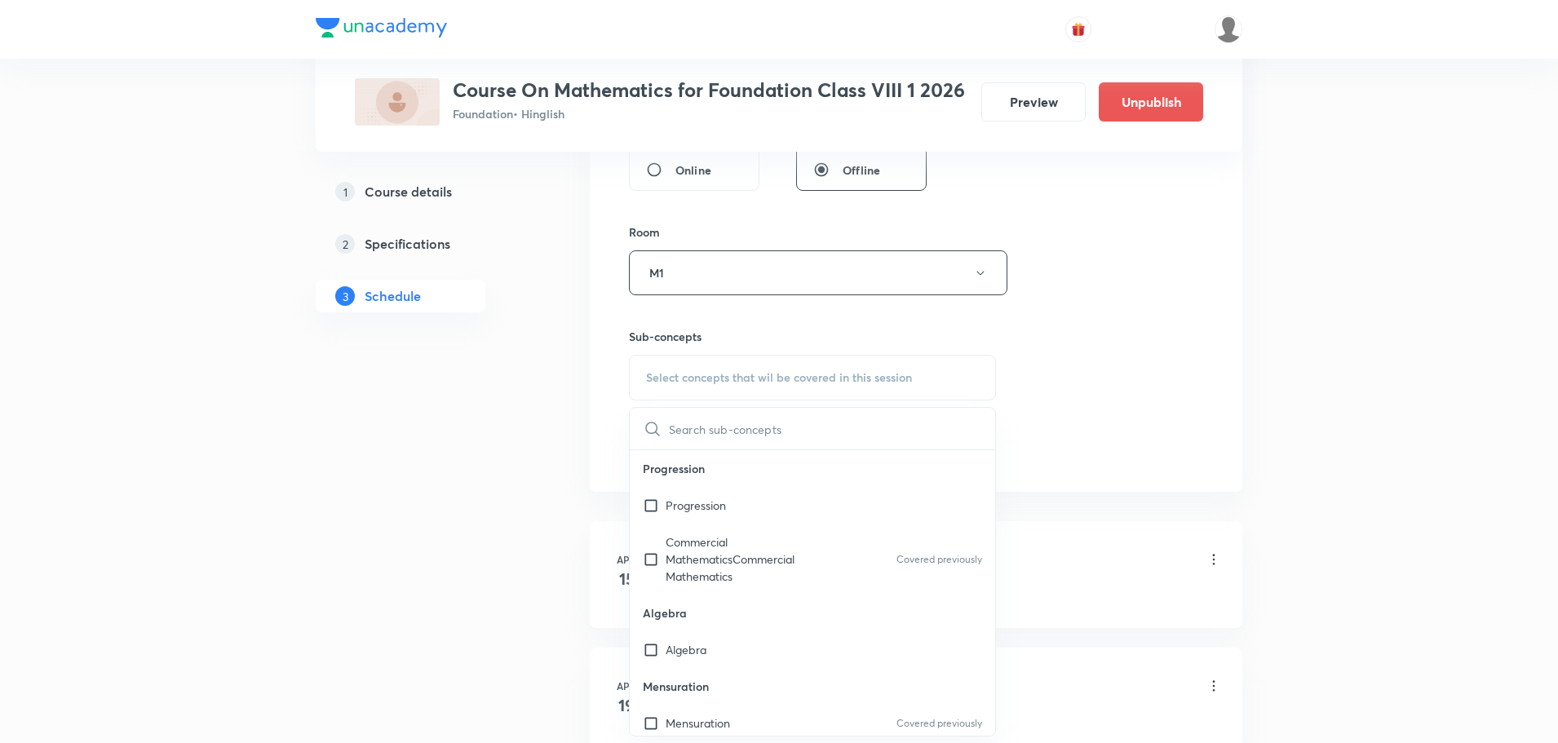
click at [826, 379] on span "Select concepts that wil be covered in this session" at bounding box center [779, 377] width 266 height 13
click at [728, 435] on input "text" at bounding box center [832, 429] width 326 height 42
paste input "Direct and Inverse Proportion Part - 04"
drag, startPoint x: 798, startPoint y: 433, endPoint x: 879, endPoint y: 429, distance: 80.9
click at [879, 429] on div "Direct and Inverse Proportion Part - 04 0 / 0 ​" at bounding box center [812, 429] width 365 height 42
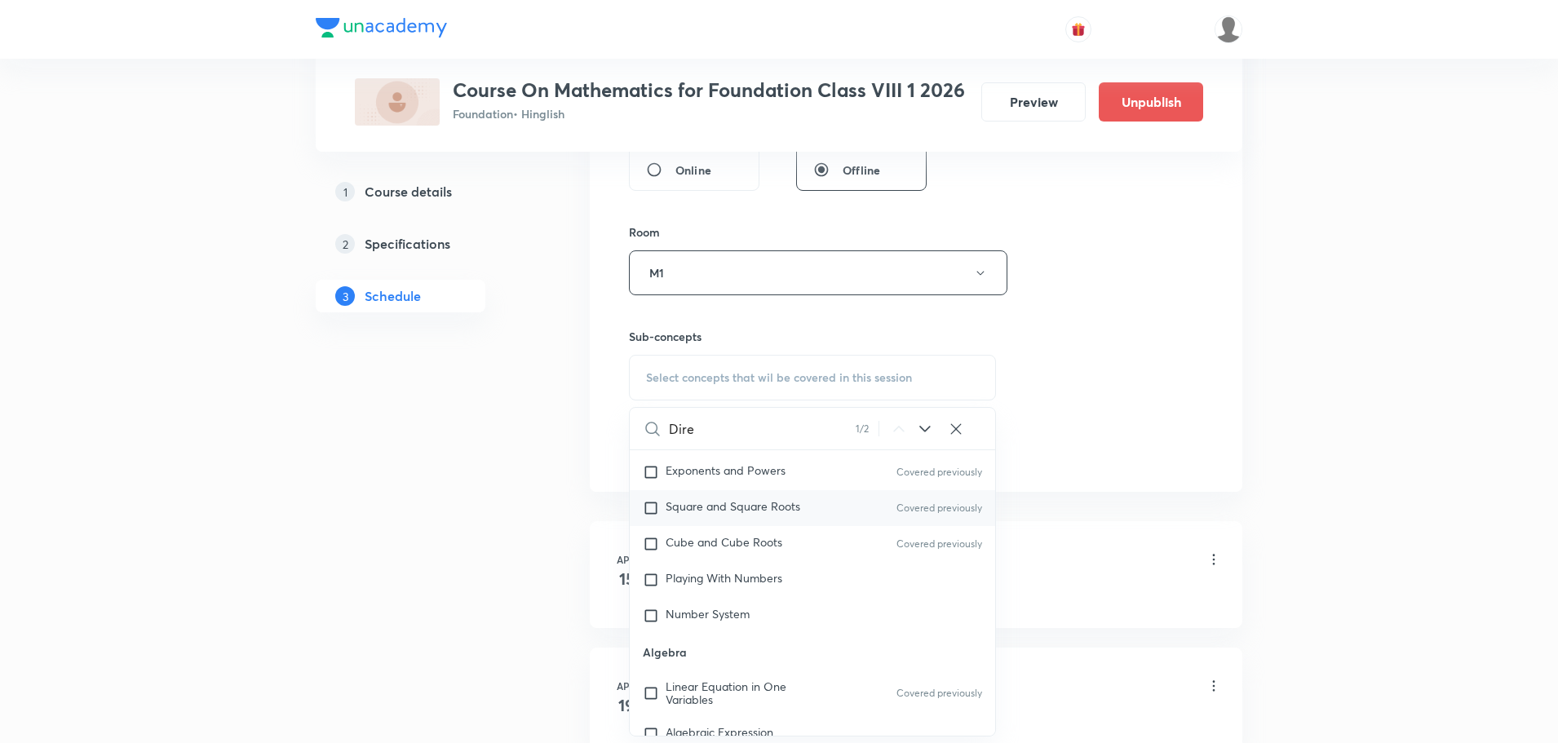
scroll to position [890, 0]
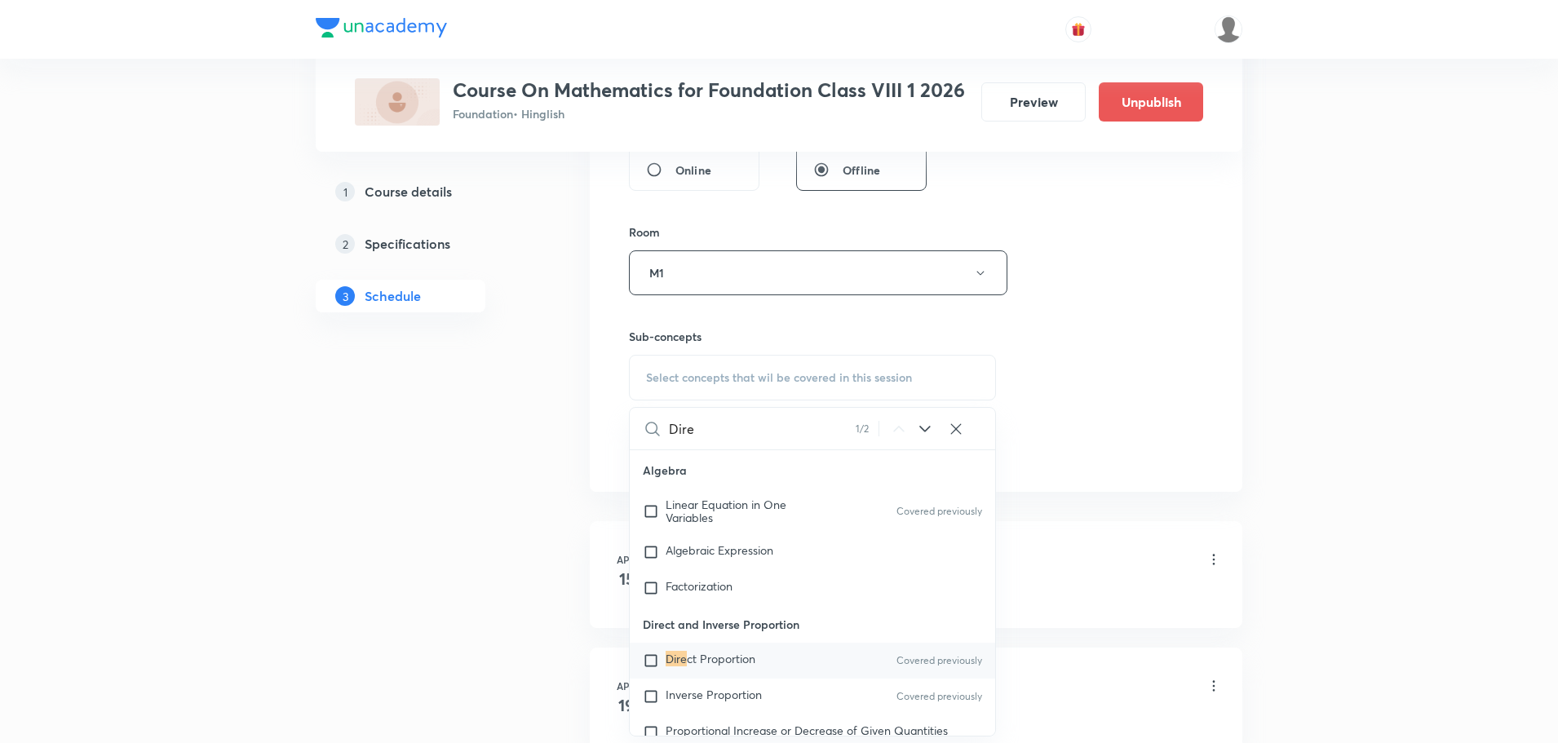
type input "Dire"
click at [662, 660] on input "checkbox" at bounding box center [654, 661] width 23 height 16
checkbox input "true"
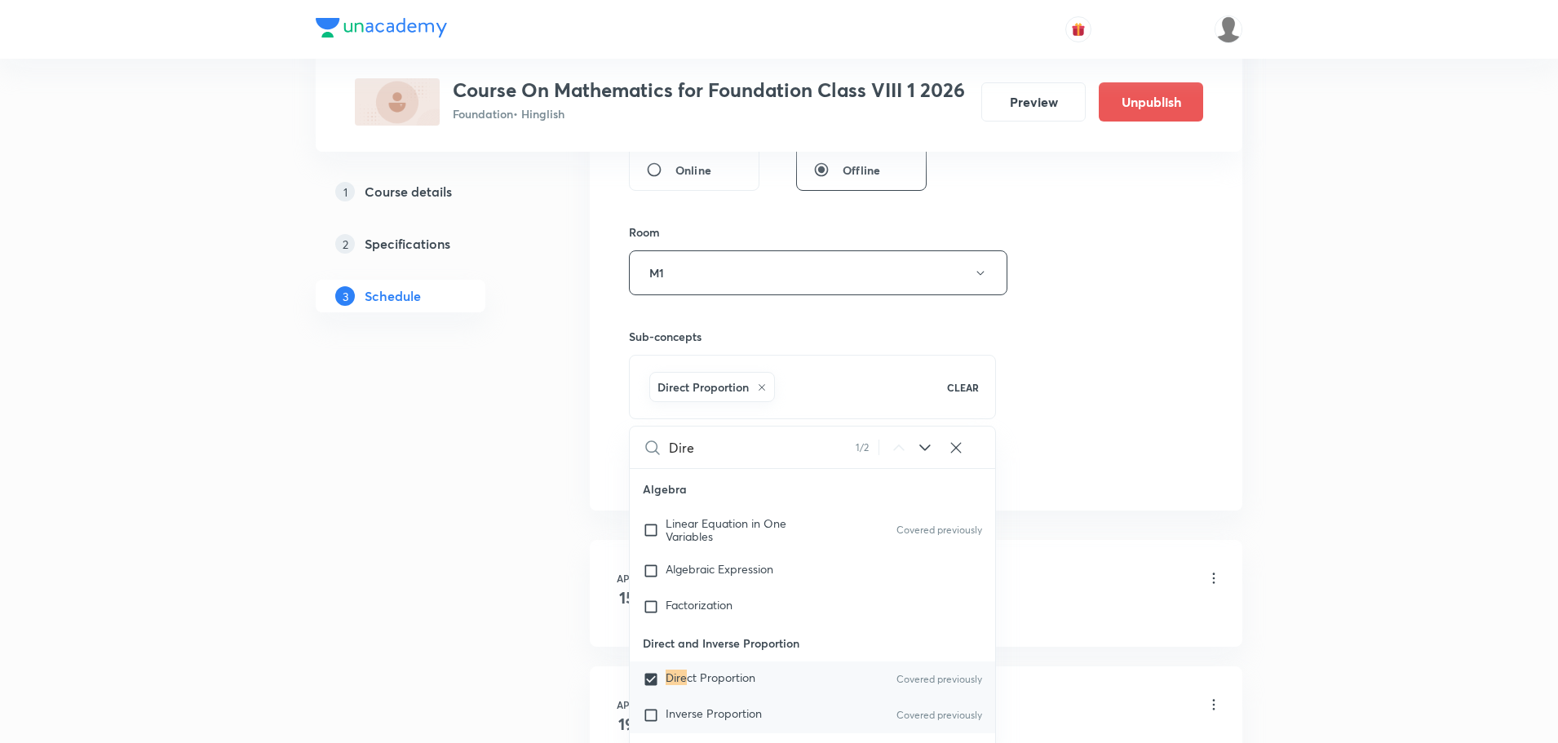
click at [651, 709] on input "checkbox" at bounding box center [654, 715] width 23 height 16
checkbox input "true"
click at [1114, 401] on div "Session 39 Live class Session title 39/99 Direct and Inverse Proportion Part - …" at bounding box center [916, 92] width 574 height 785
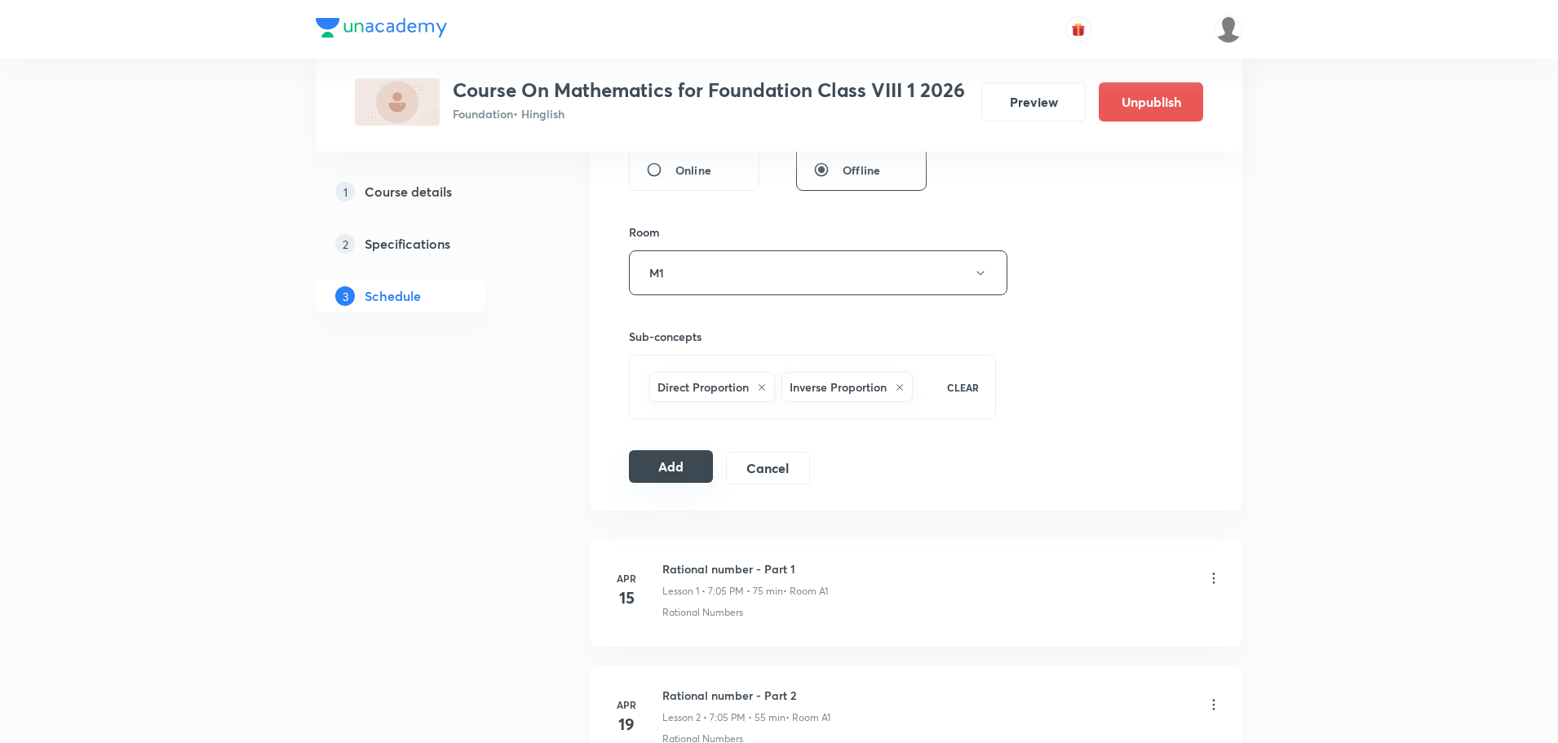
click at [690, 468] on button "Add" at bounding box center [671, 466] width 84 height 33
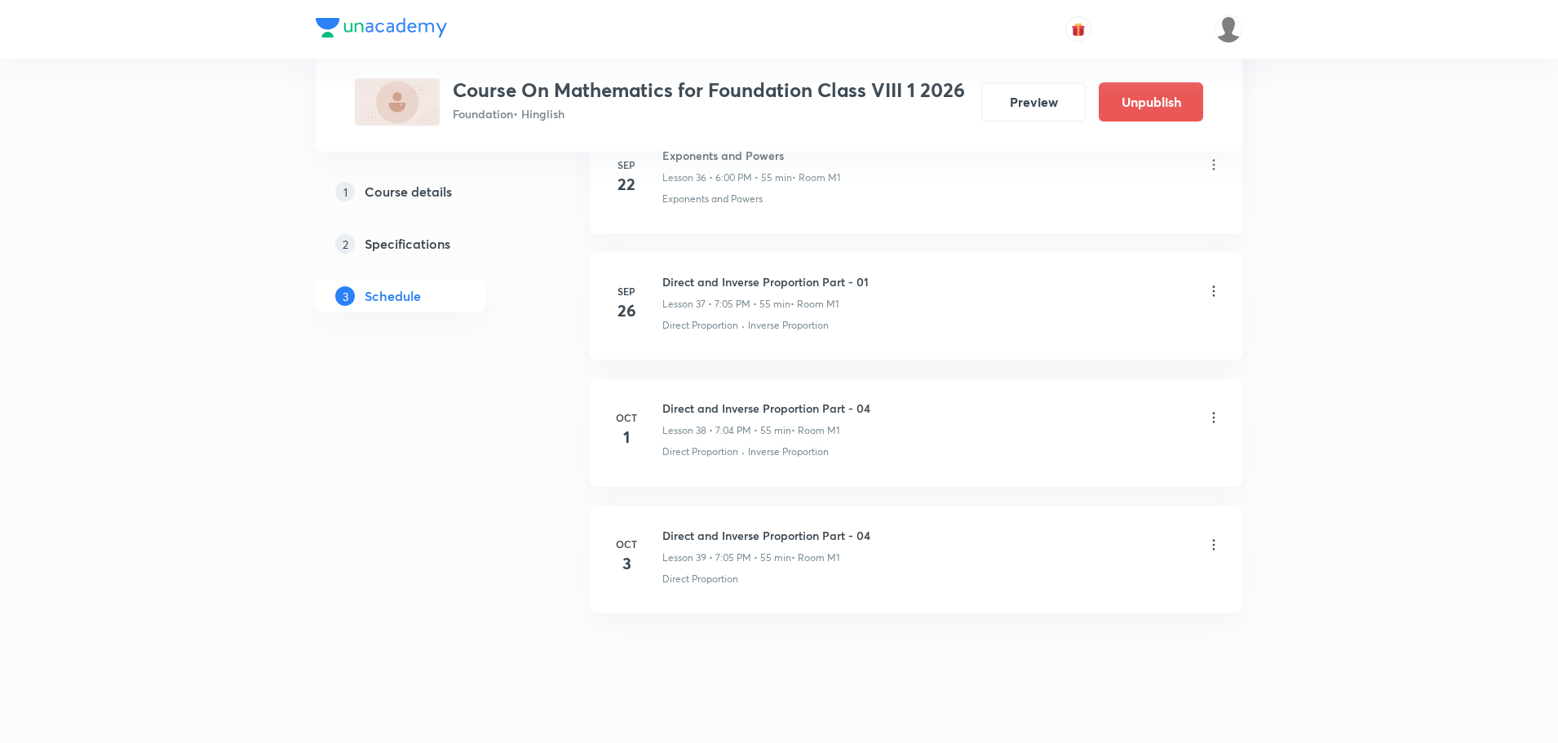
scroll to position [4747, 0]
